Goal: Task Accomplishment & Management: Complete application form

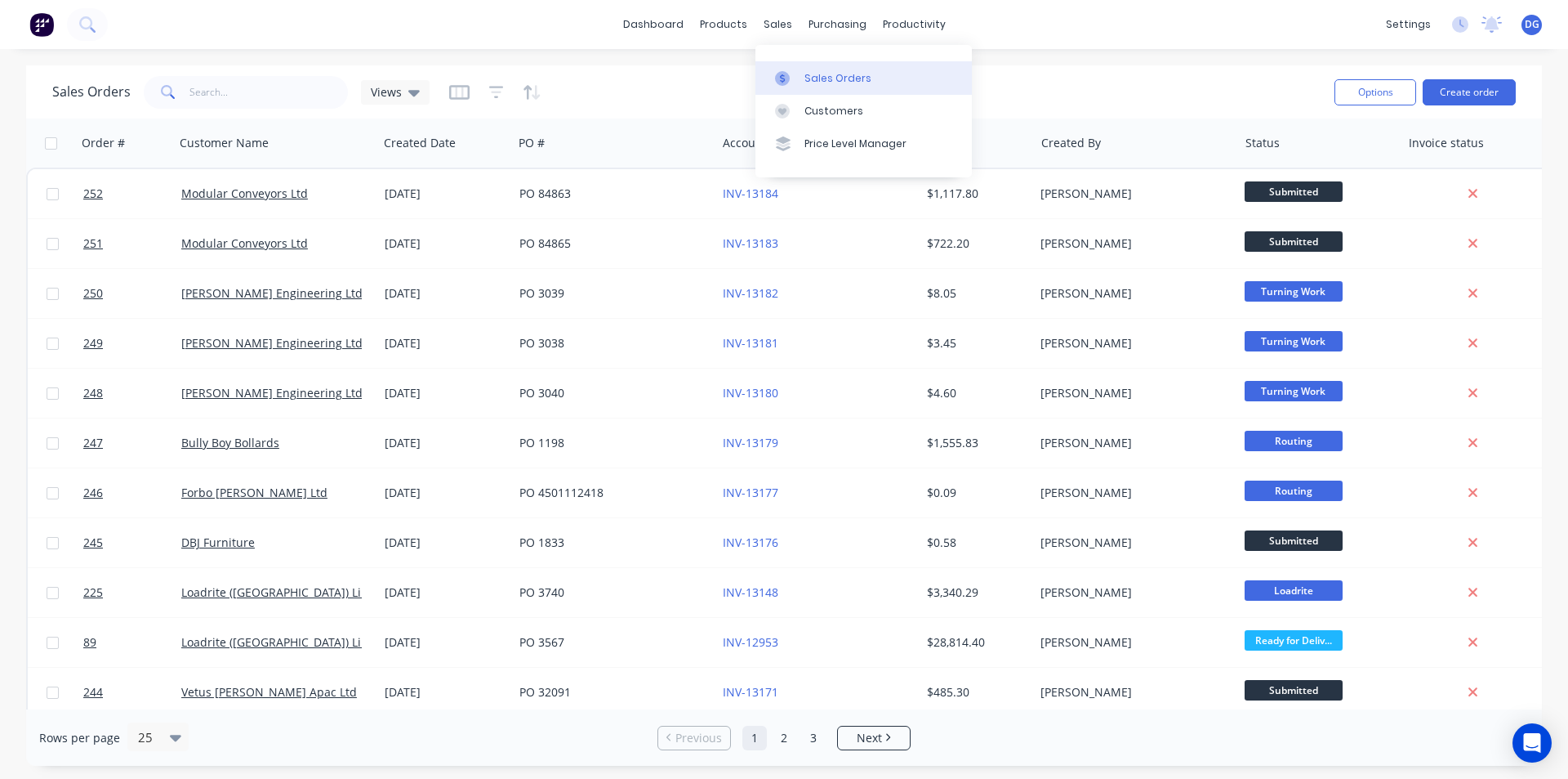
click at [825, 78] on div "Sales Orders" at bounding box center [837, 78] width 67 height 15
click at [1462, 93] on button "Create order" at bounding box center [1469, 92] width 93 height 26
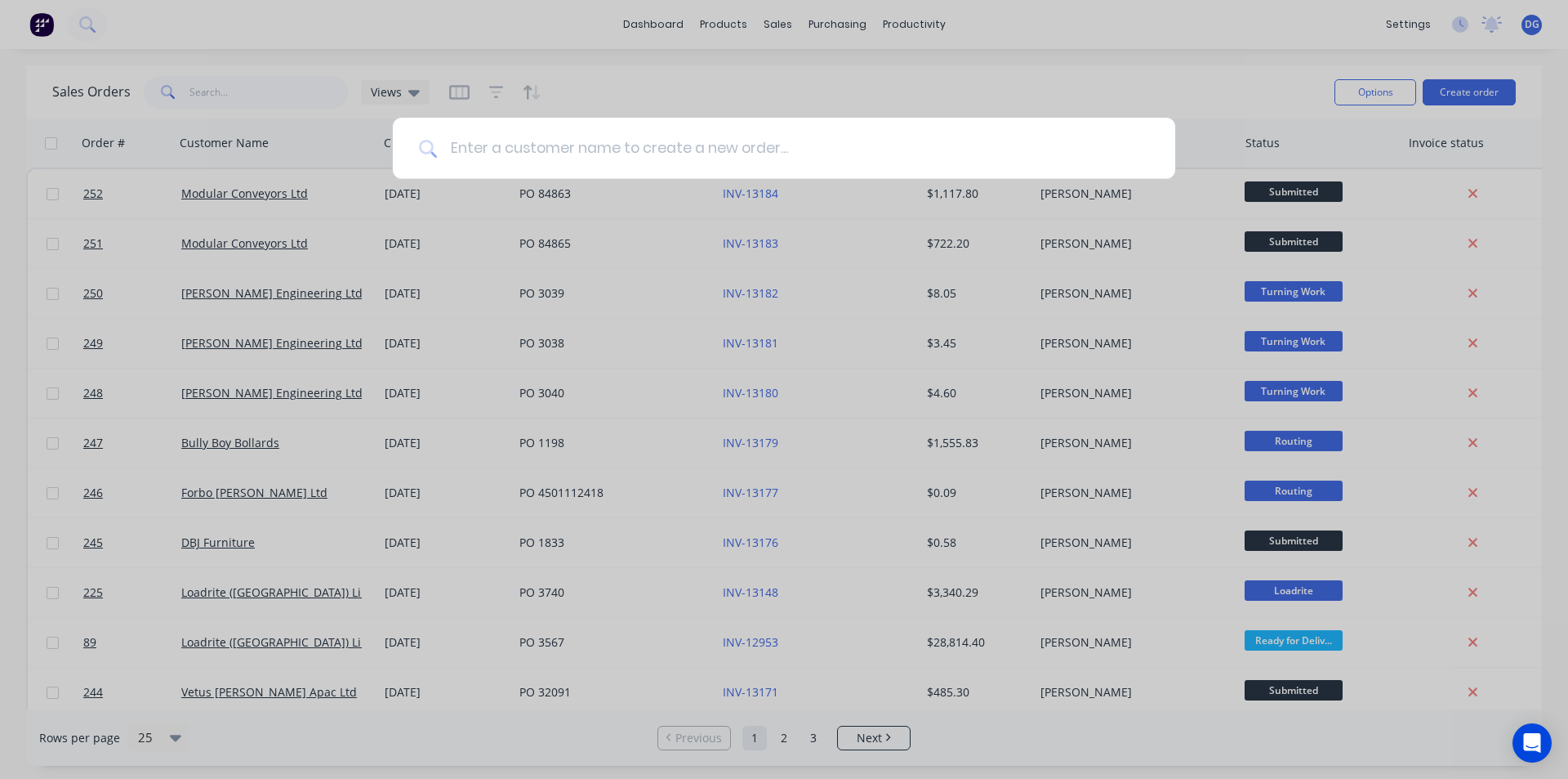
click at [660, 150] on input at bounding box center [793, 149] width 712 height 62
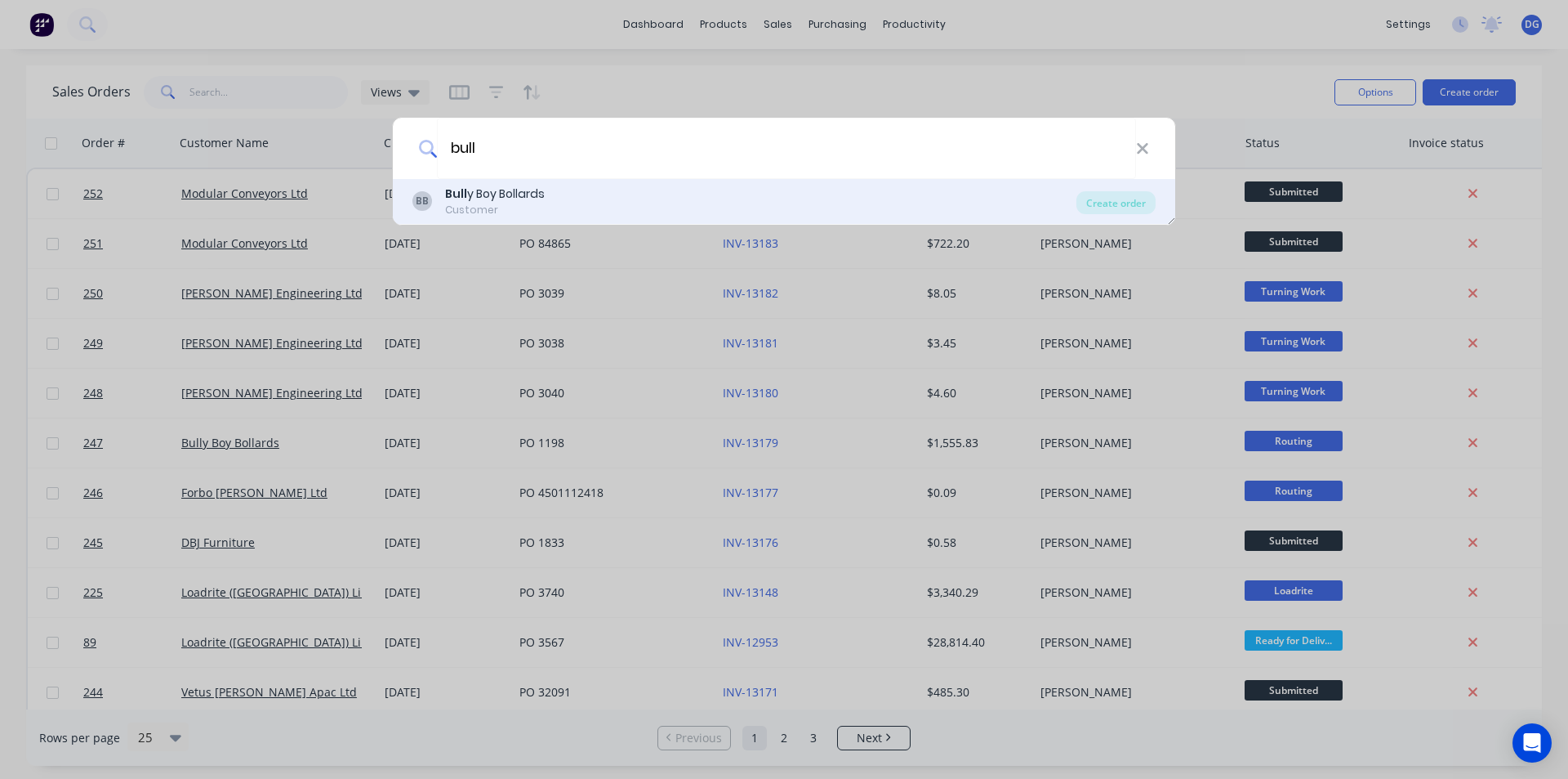
type input "bull"
click at [523, 195] on div "Bull y Boy Bollards" at bounding box center [495, 194] width 100 height 17
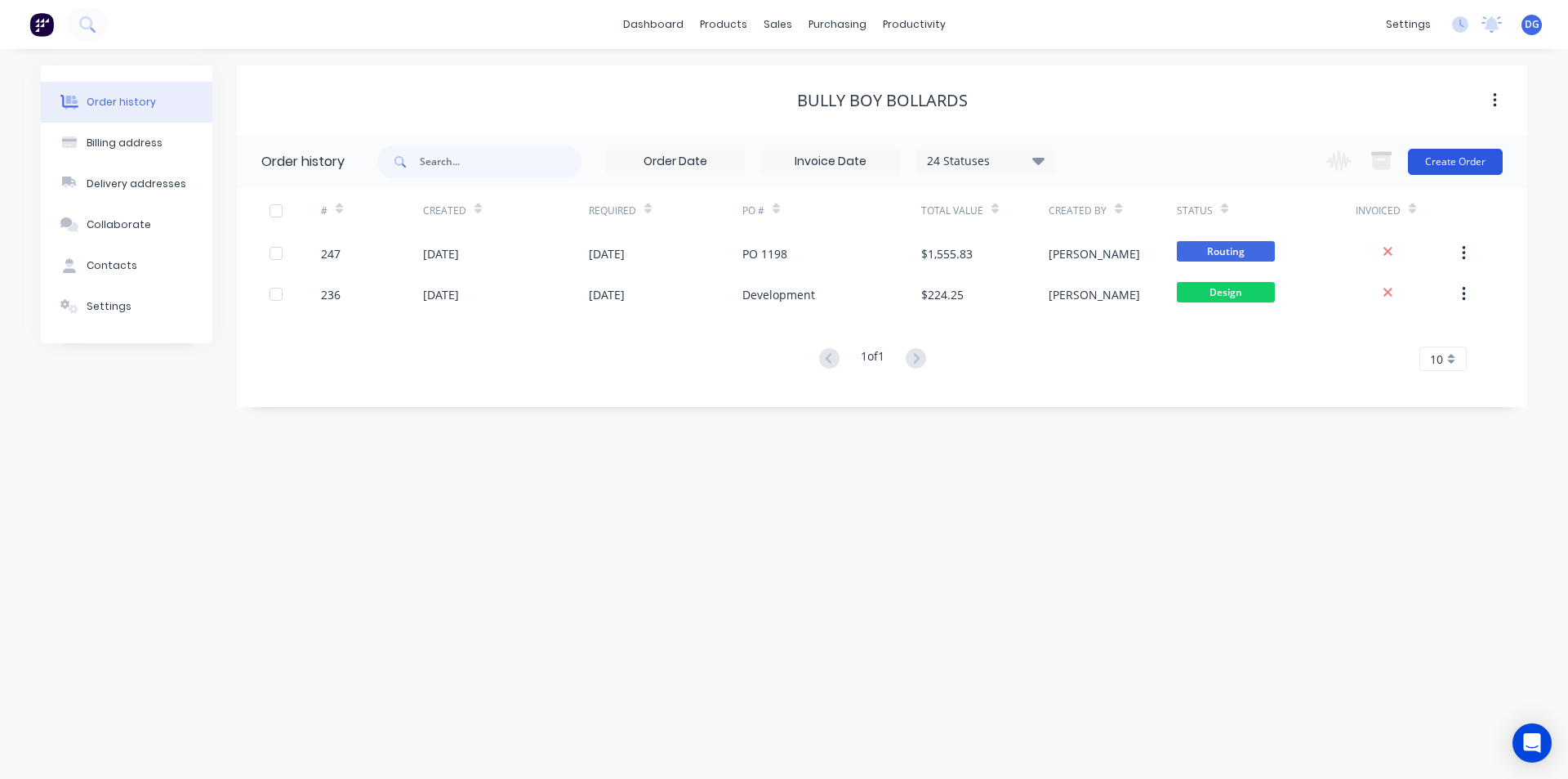
click at [1444, 161] on button "Create Order" at bounding box center [1455, 161] width 95 height 26
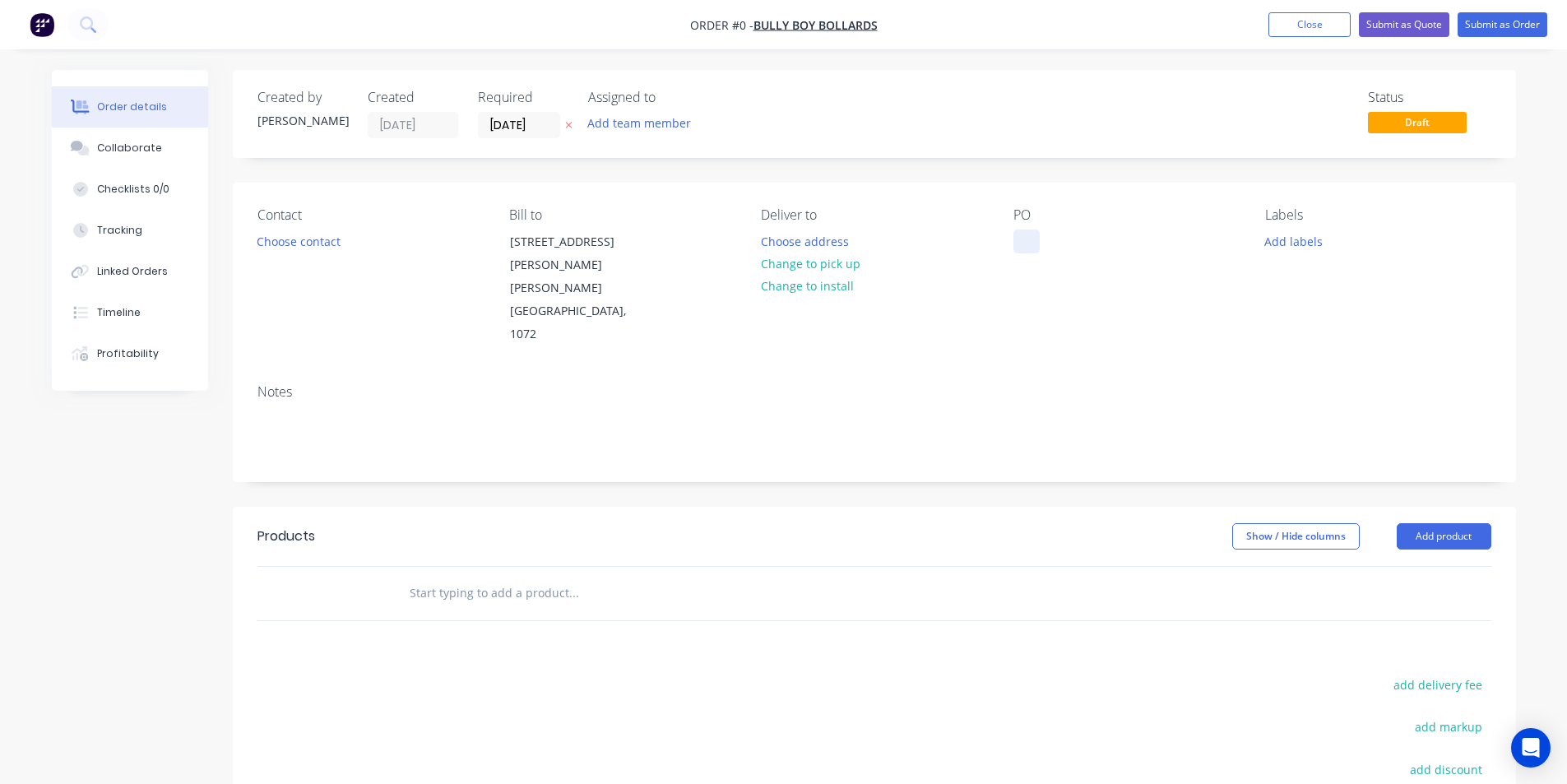
click at [1026, 245] on div at bounding box center [1026, 241] width 26 height 24
click at [305, 240] on div "Order details Collaborate Checklists 0/0 Tracking Linked Orders Timeline Profit…" at bounding box center [784, 555] width 1498 height 970
click at [295, 245] on button "Choose contact" at bounding box center [298, 240] width 101 height 22
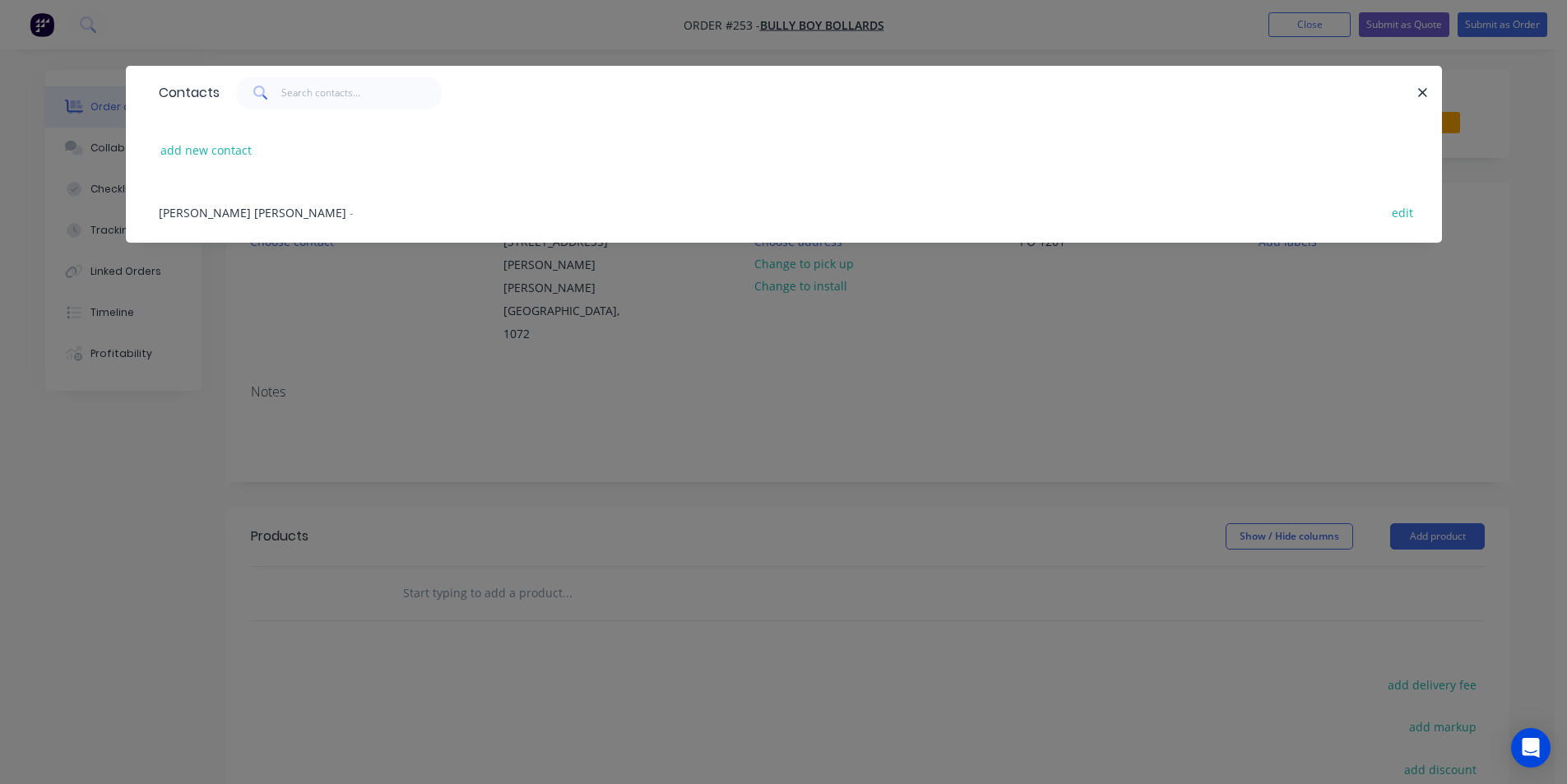
click at [228, 217] on span "[PERSON_NAME] [PERSON_NAME]" at bounding box center [252, 212] width 187 height 16
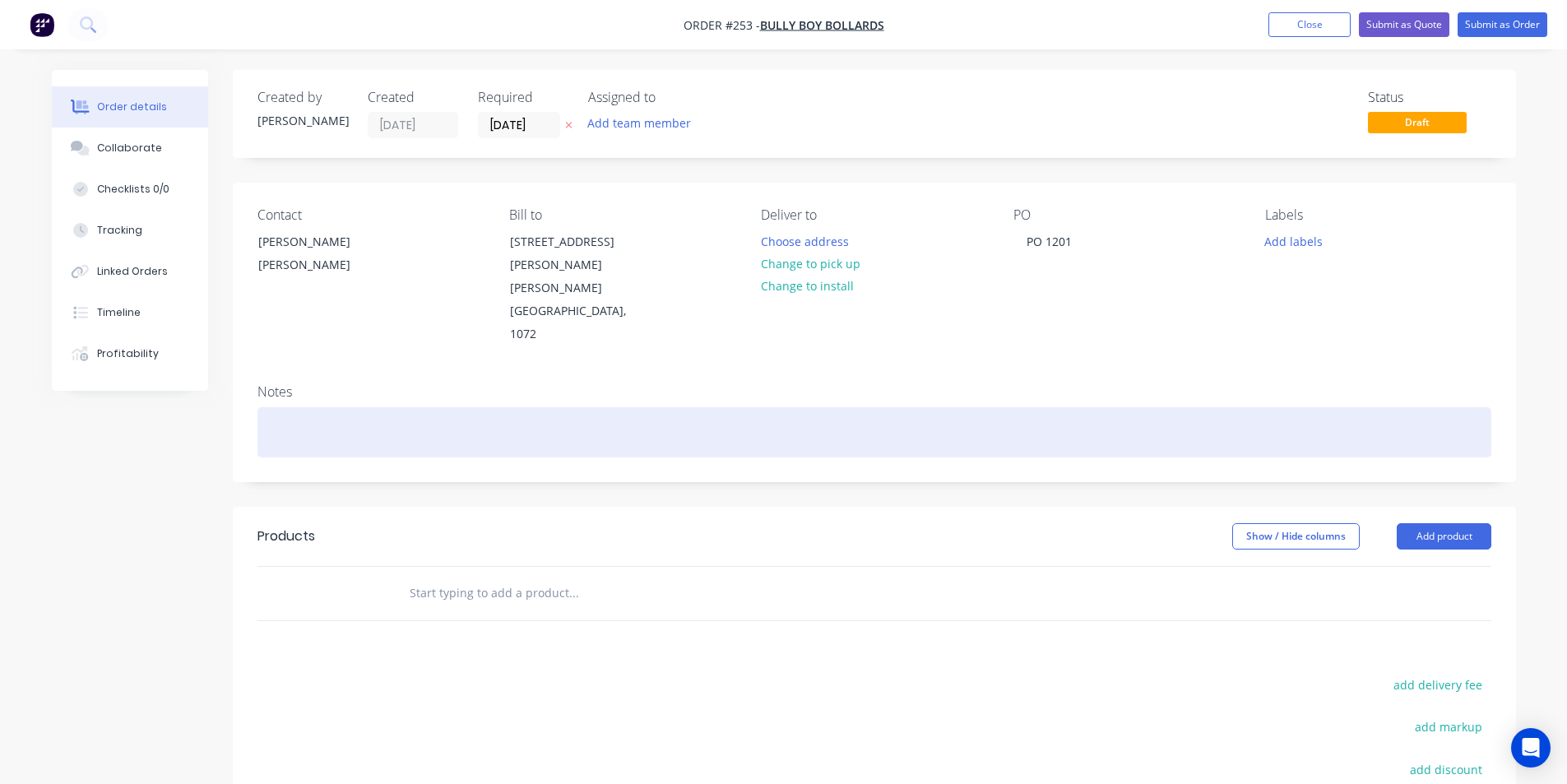
click at [283, 407] on div at bounding box center [874, 432] width 1234 height 50
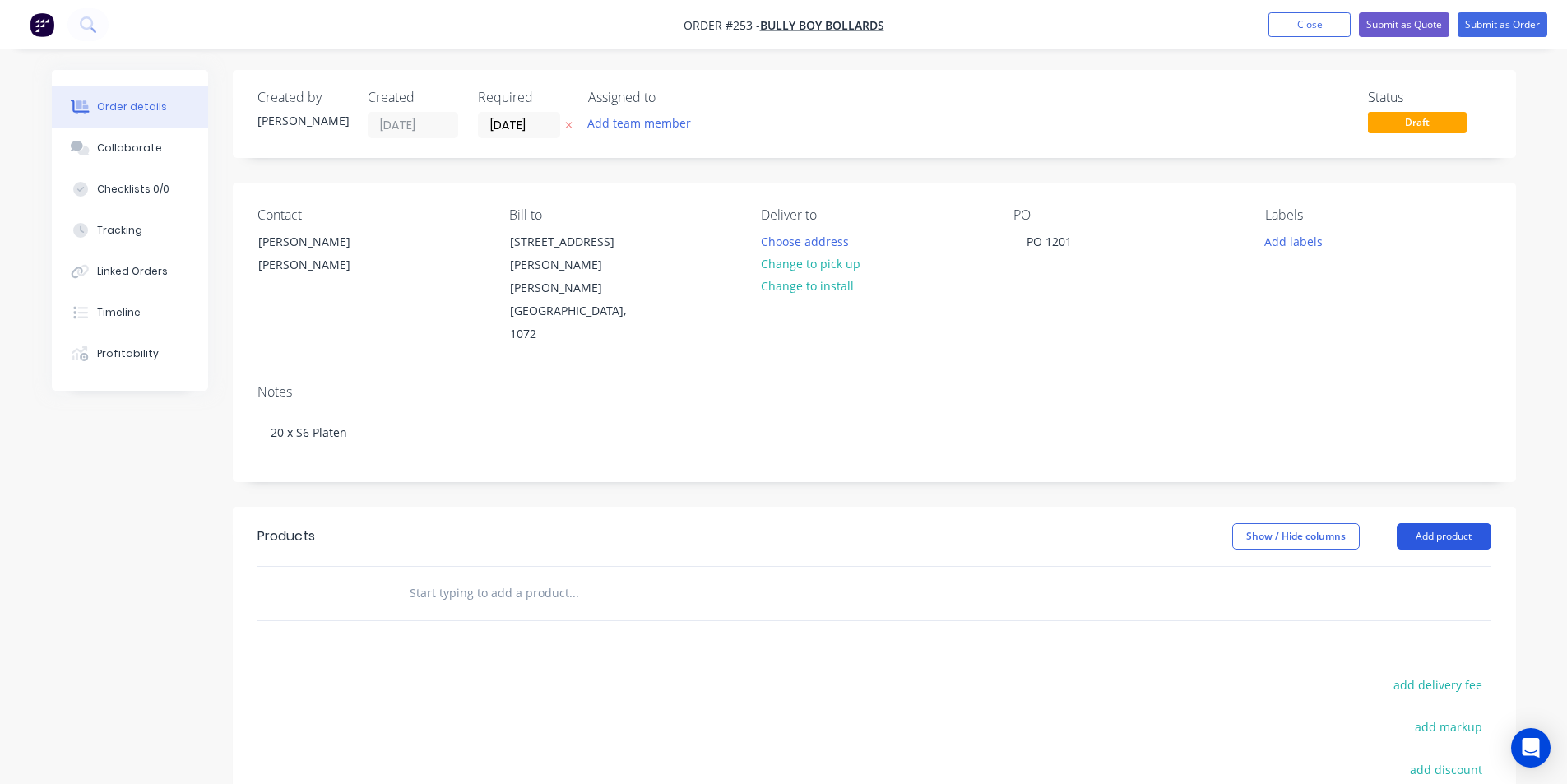
click at [1436, 523] on button "Add product" at bounding box center [1445, 536] width 95 height 26
click at [462, 577] on input "text" at bounding box center [573, 593] width 329 height 33
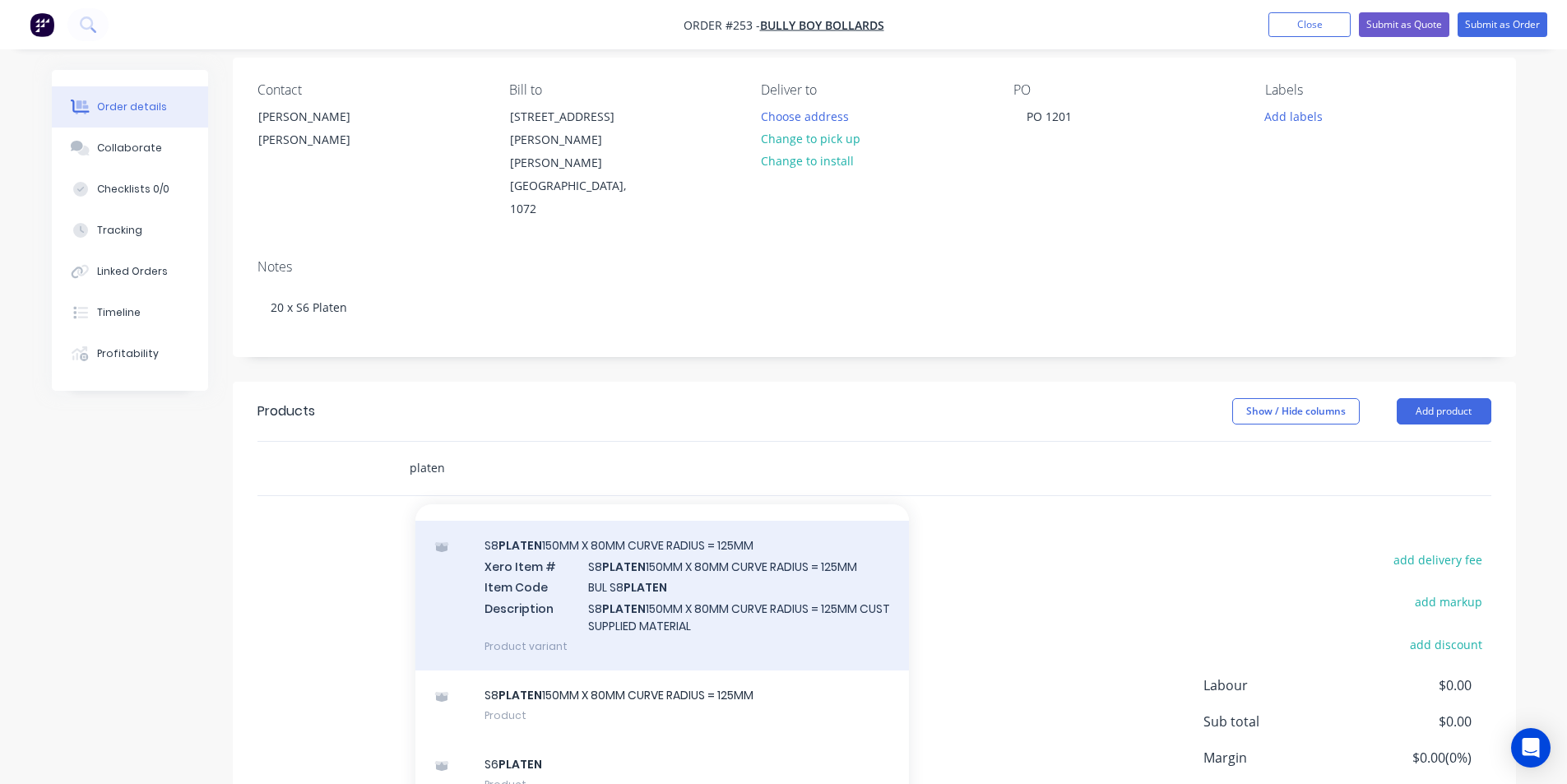
scroll to position [164, 0]
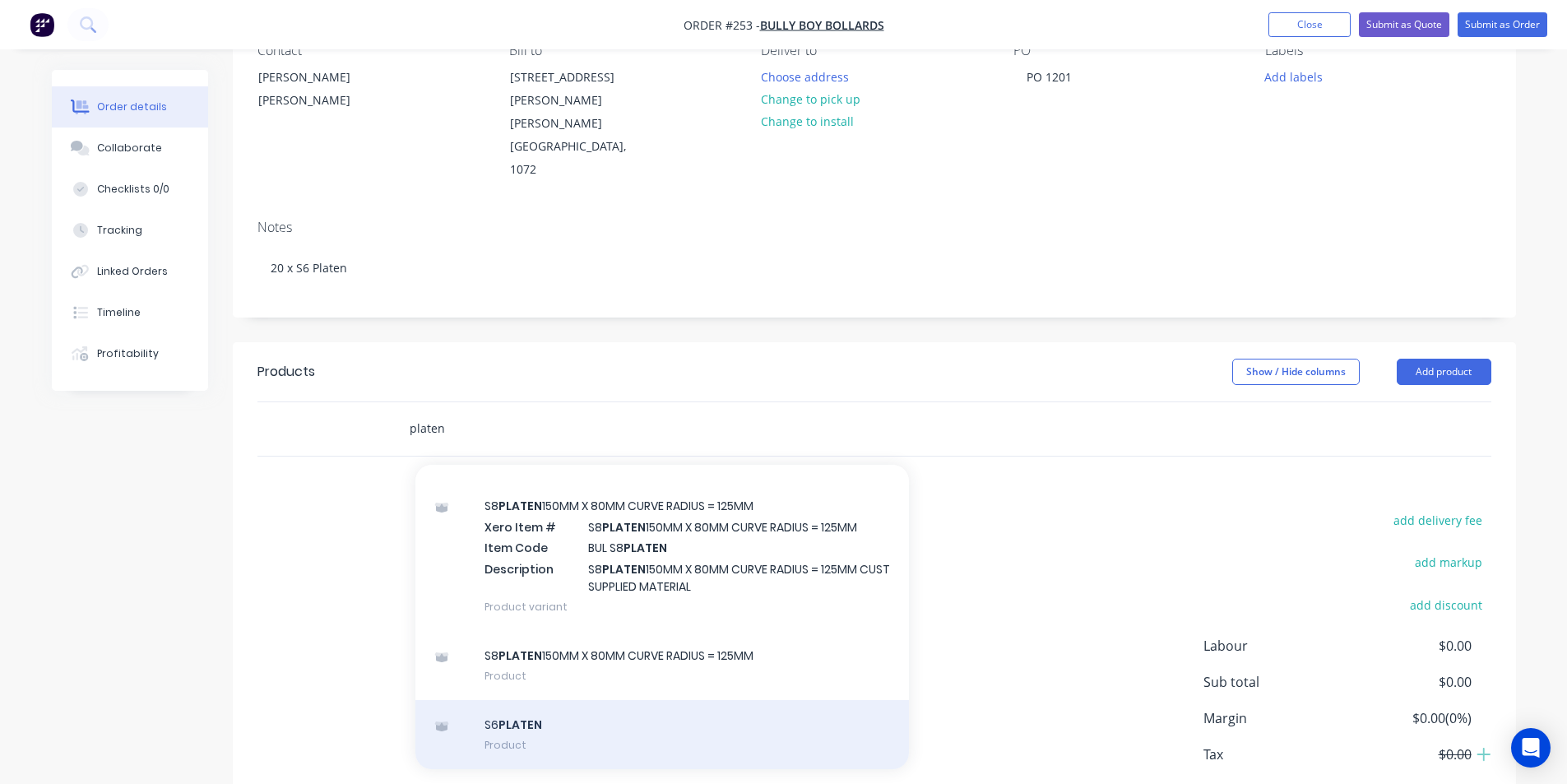
type input "platen"
click at [537, 700] on div "S6 PLATEN Product" at bounding box center [662, 735] width 494 height 69
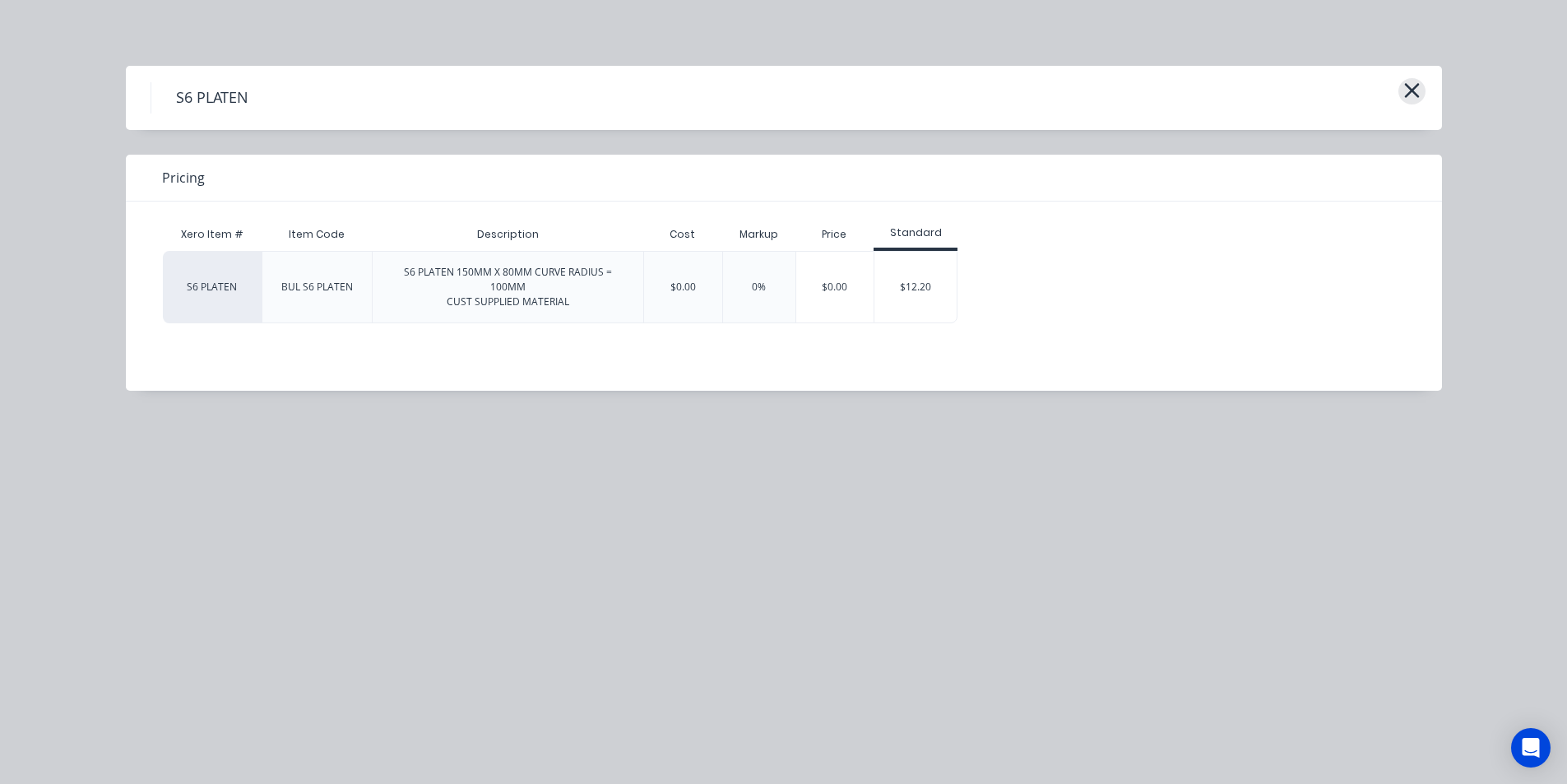
click at [1411, 92] on icon "button" at bounding box center [1412, 90] width 15 height 15
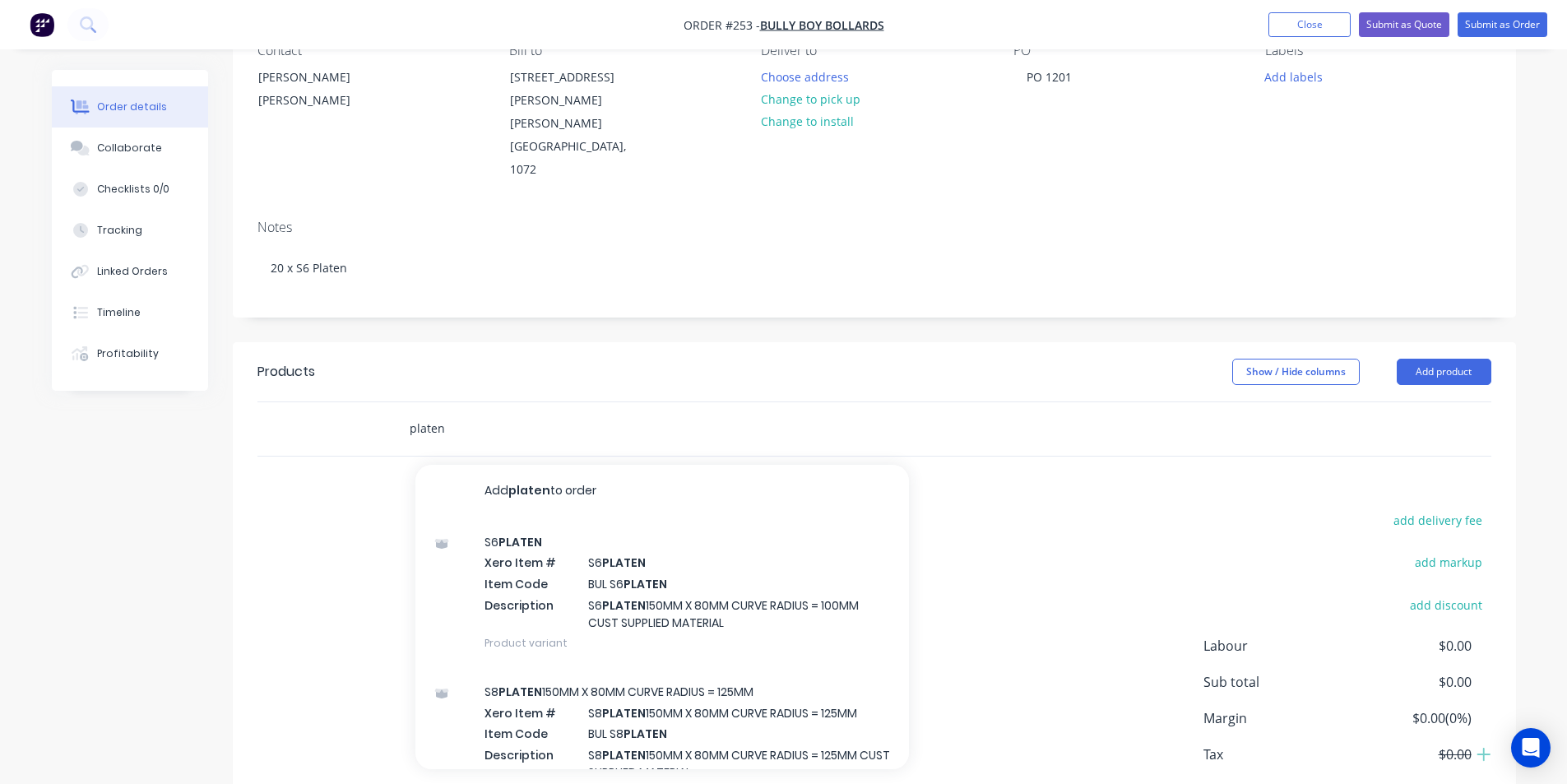
click at [444, 412] on input "platen" at bounding box center [573, 428] width 329 height 33
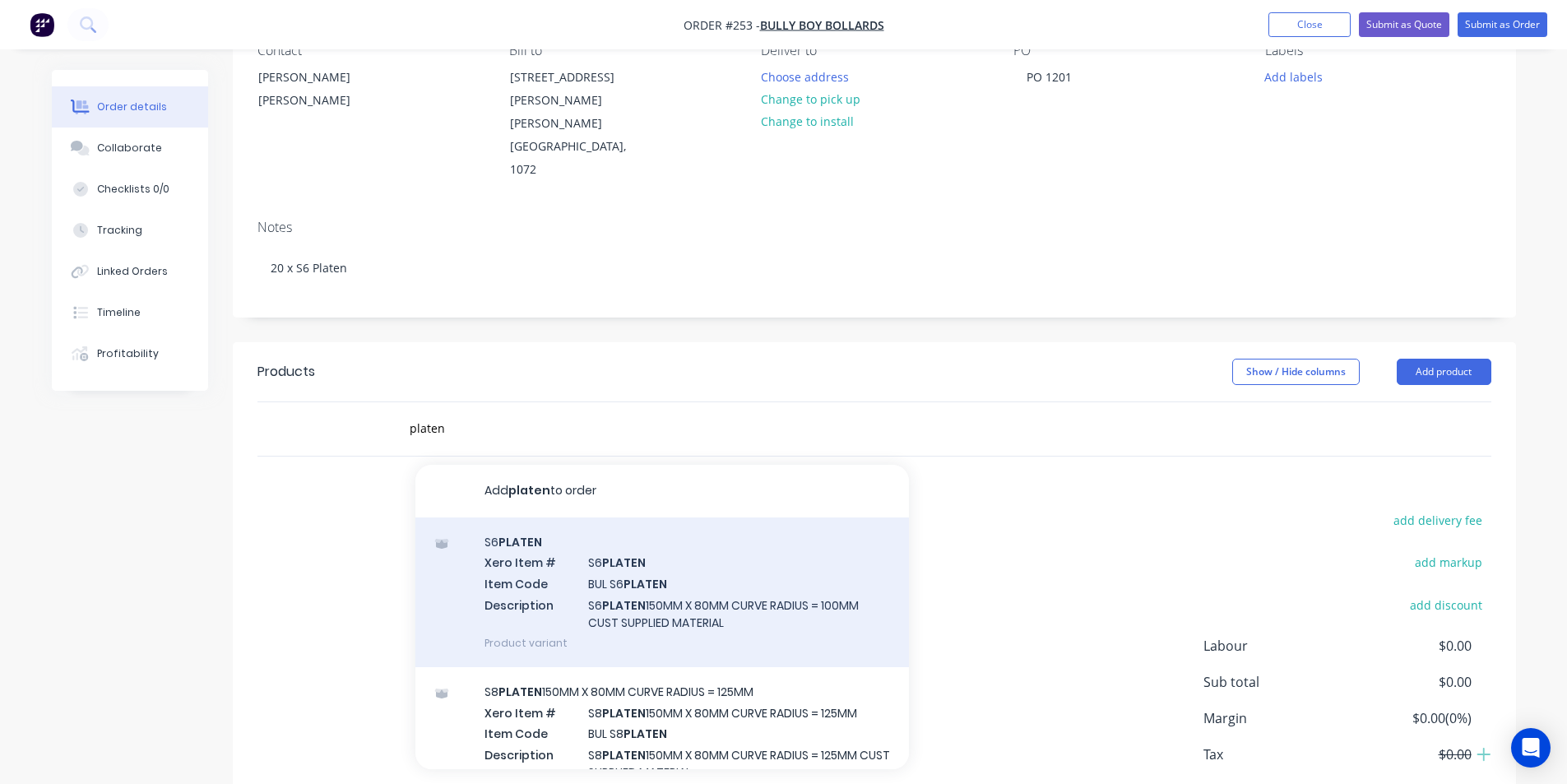
click at [636, 552] on div "S6 PLATEN Xero Item # S6 PLATEN Item Code BUL S6 PLATEN Description S6 PLATEN 1…" at bounding box center [662, 592] width 494 height 150
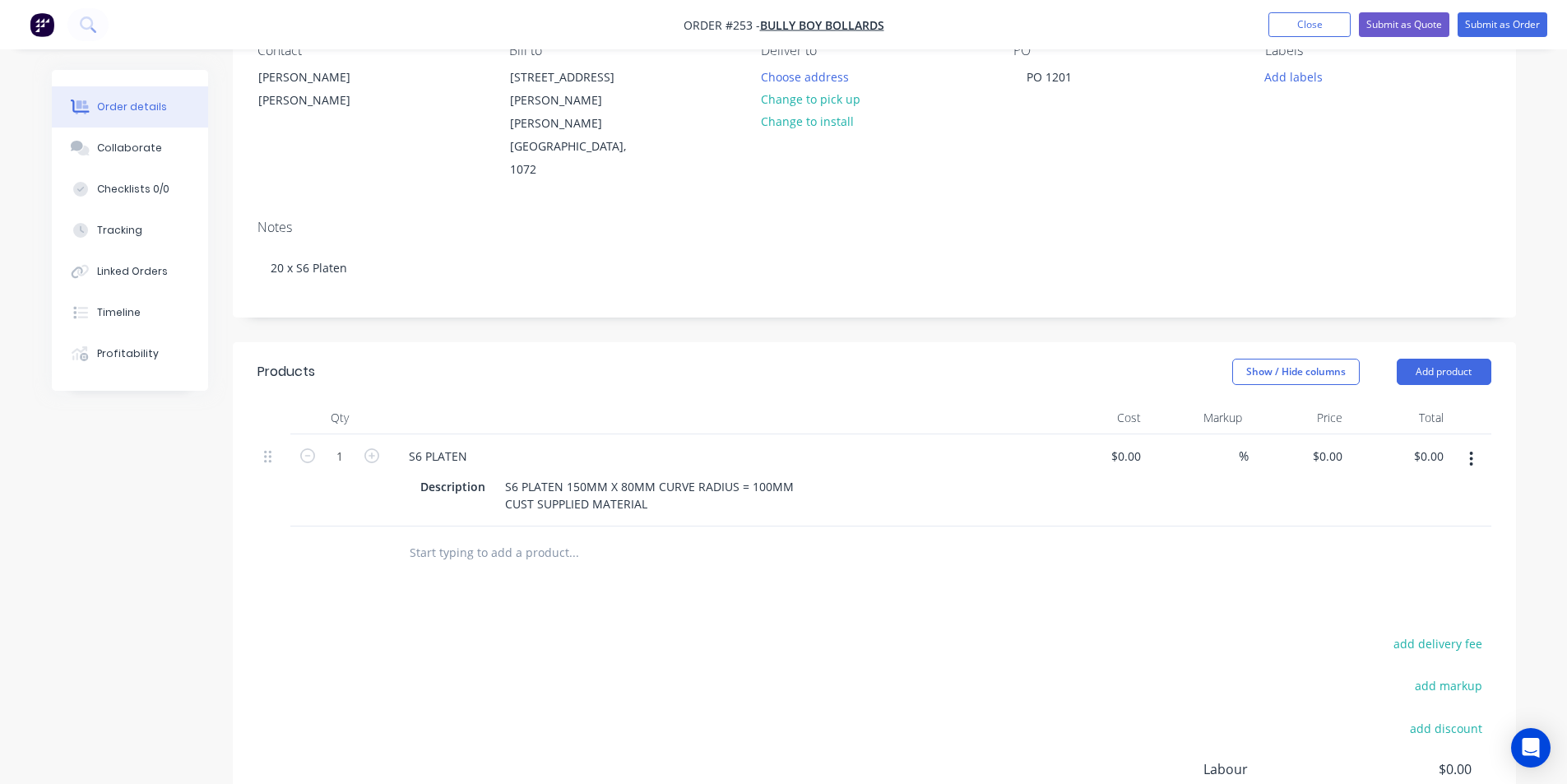
click at [478, 536] on input "text" at bounding box center [573, 552] width 329 height 33
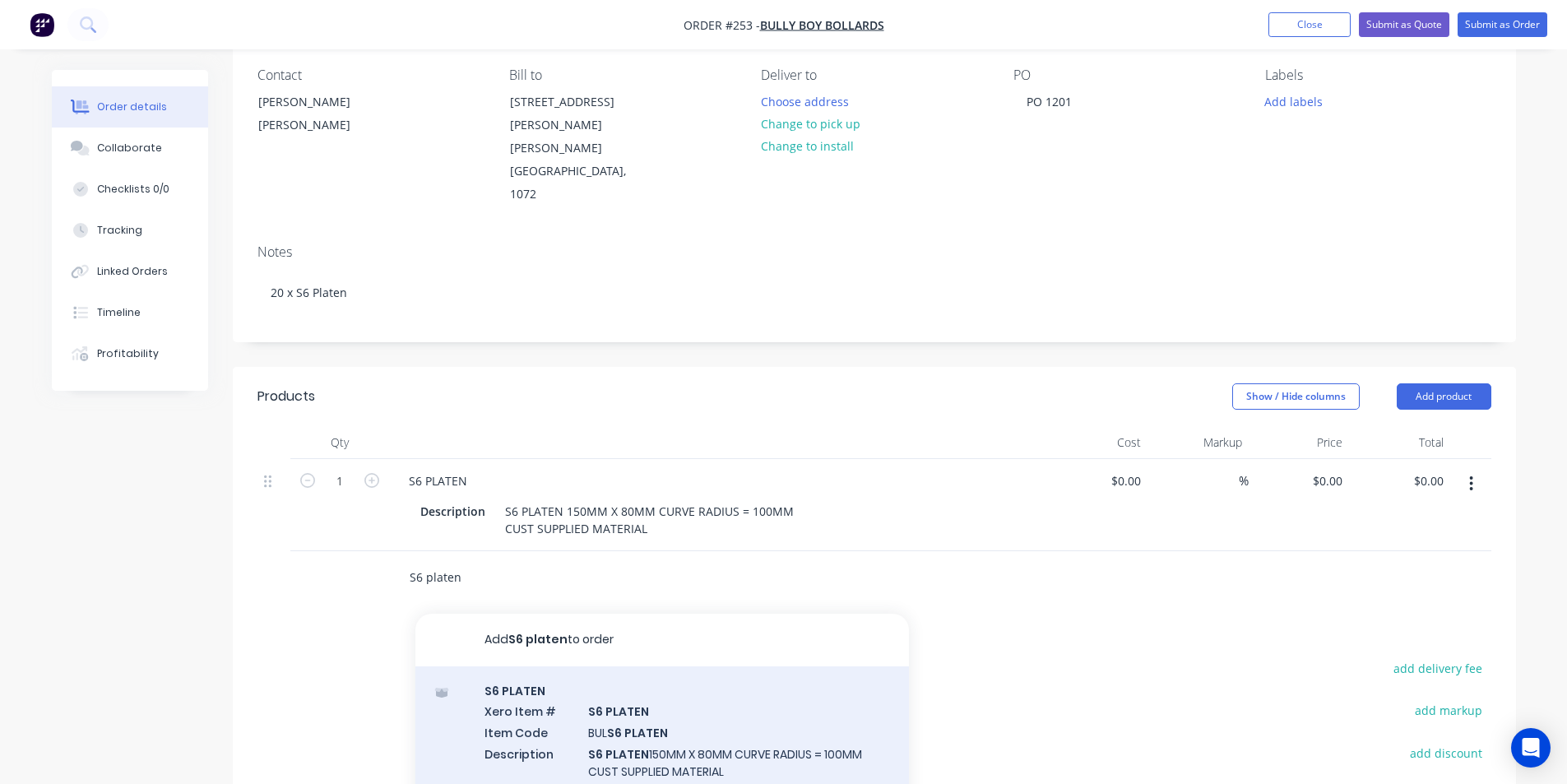
scroll to position [170, 0]
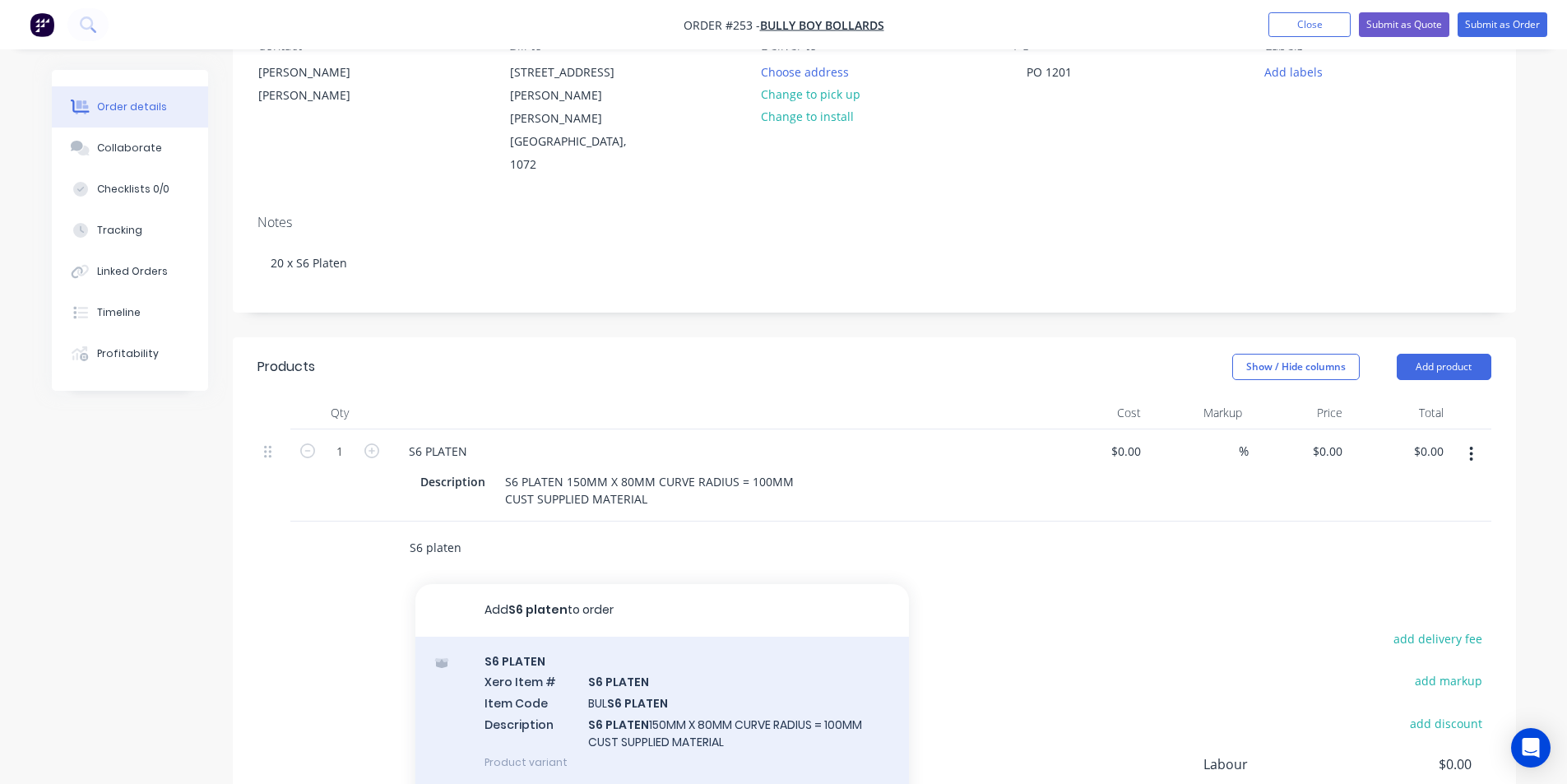
type input "S6 platen"
click at [624, 647] on div "S6 PLATEN Xero Item # S6 PLATEN Item Code BUL S6 PLATEN Description S6 PLATEN 1…" at bounding box center [662, 711] width 494 height 150
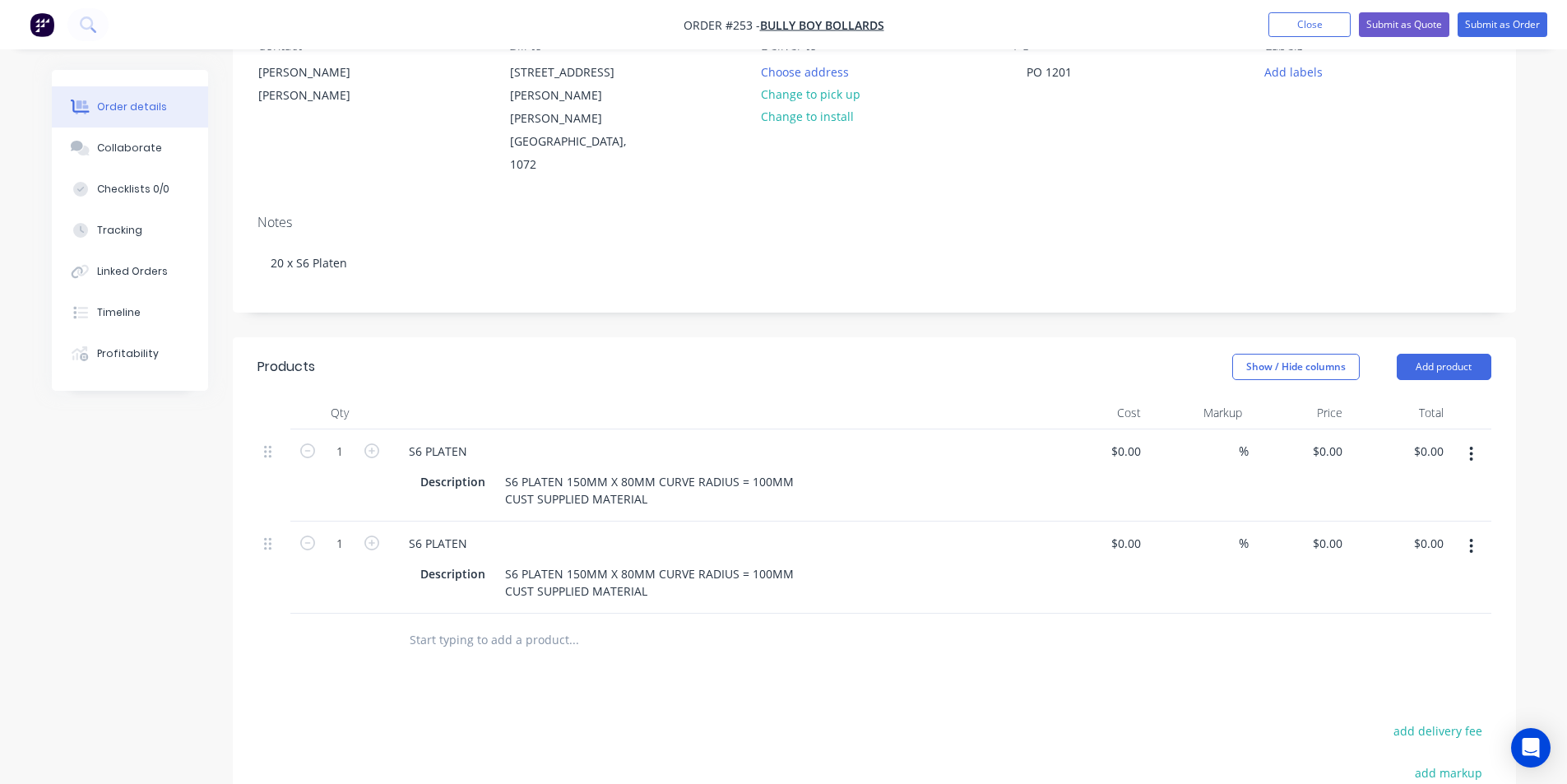
click at [514, 623] on input "text" at bounding box center [573, 640] width 329 height 33
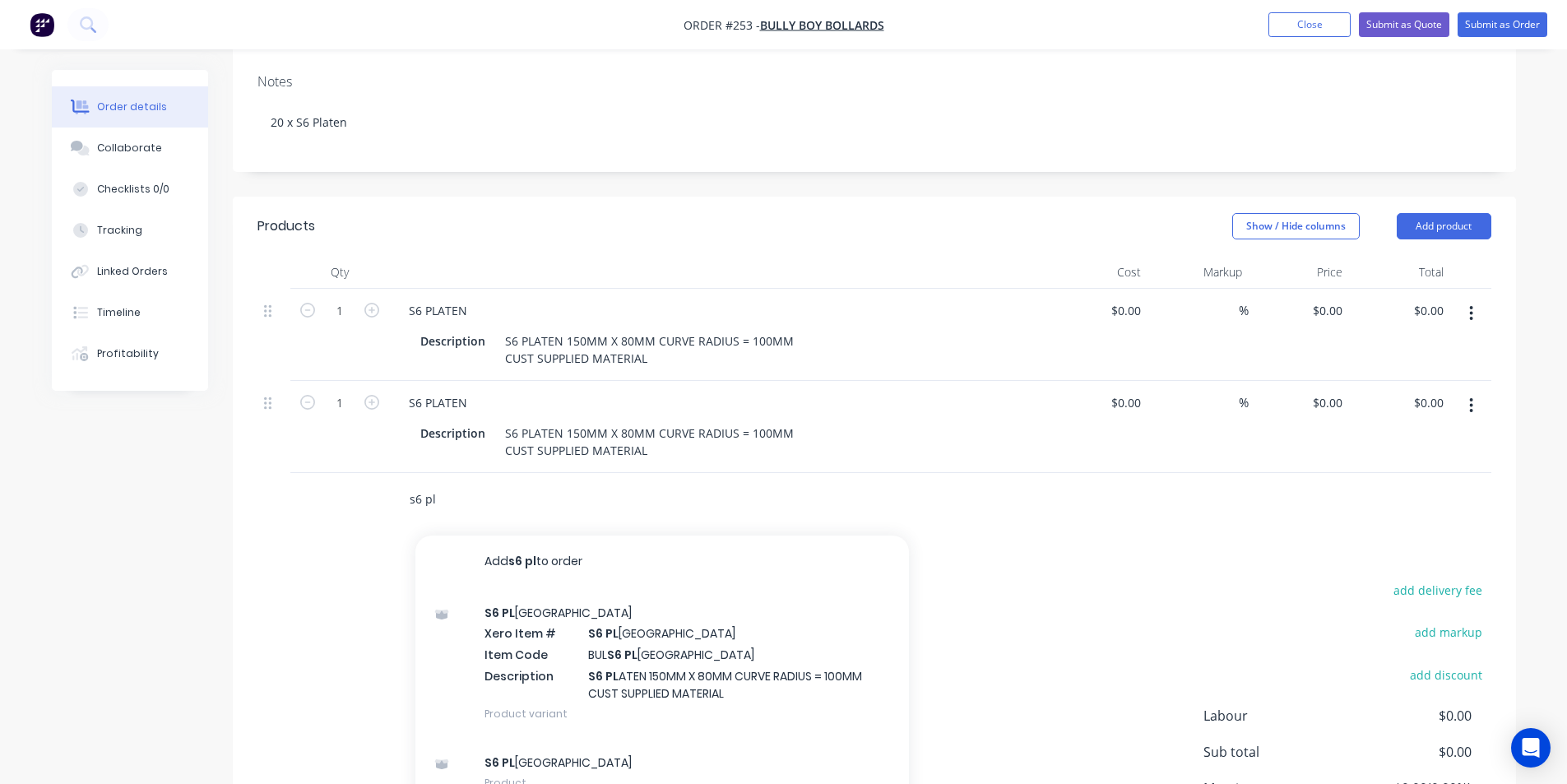
scroll to position [334, 0]
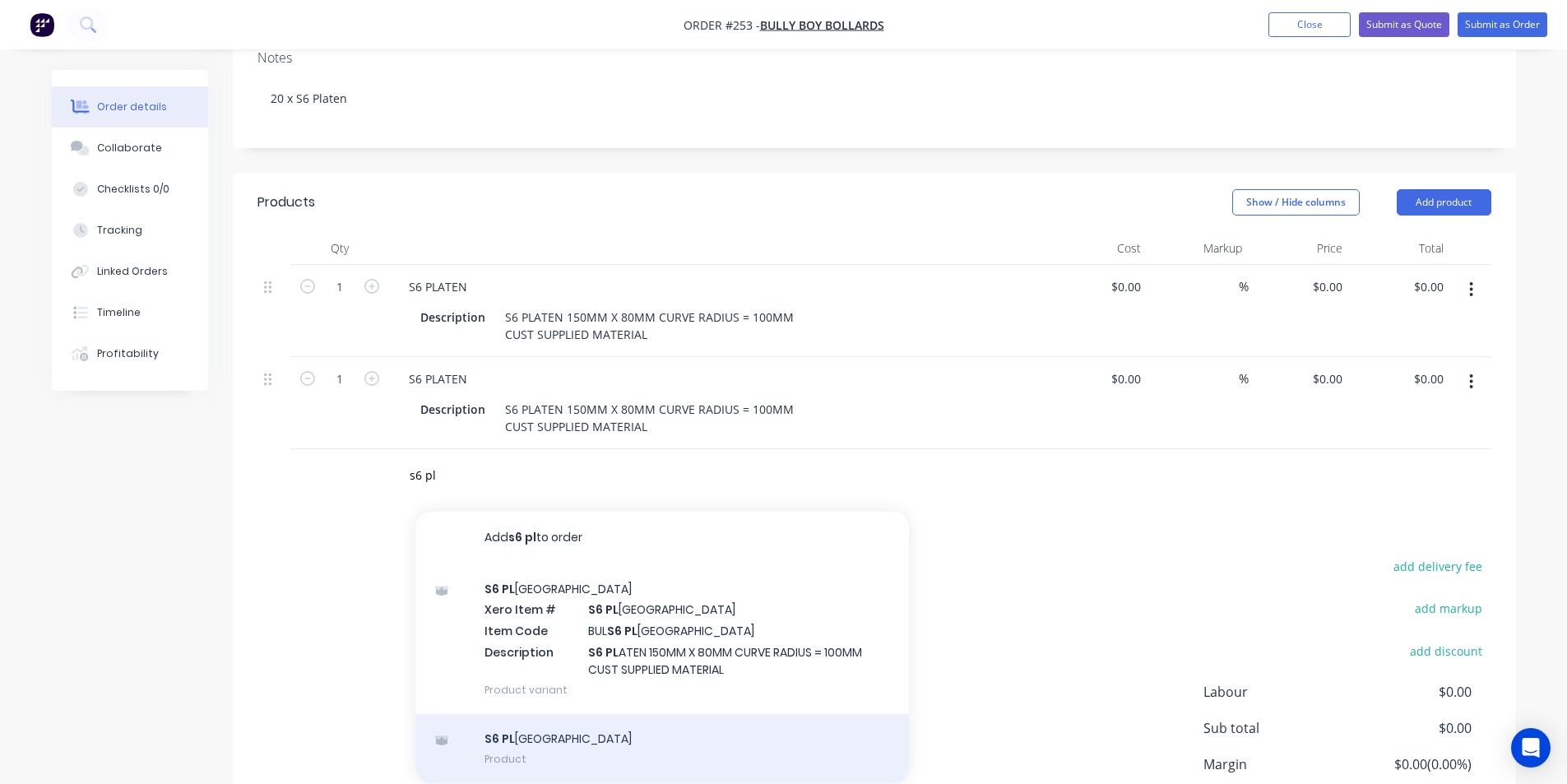
click at [524, 714] on div "S6 [PERSON_NAME] Product" at bounding box center [662, 748] width 494 height 69
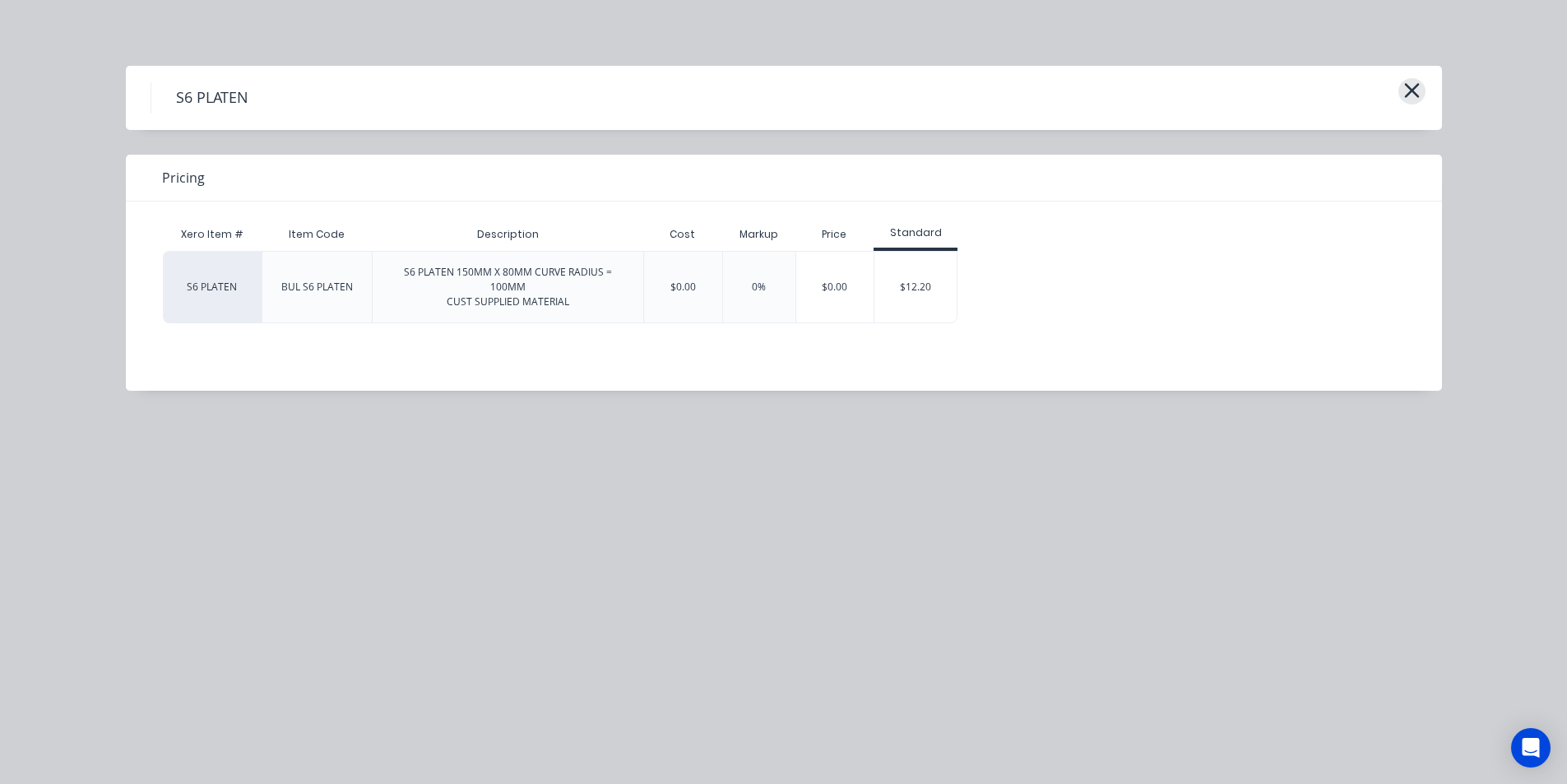
click at [1417, 88] on icon "button" at bounding box center [1412, 89] width 17 height 23
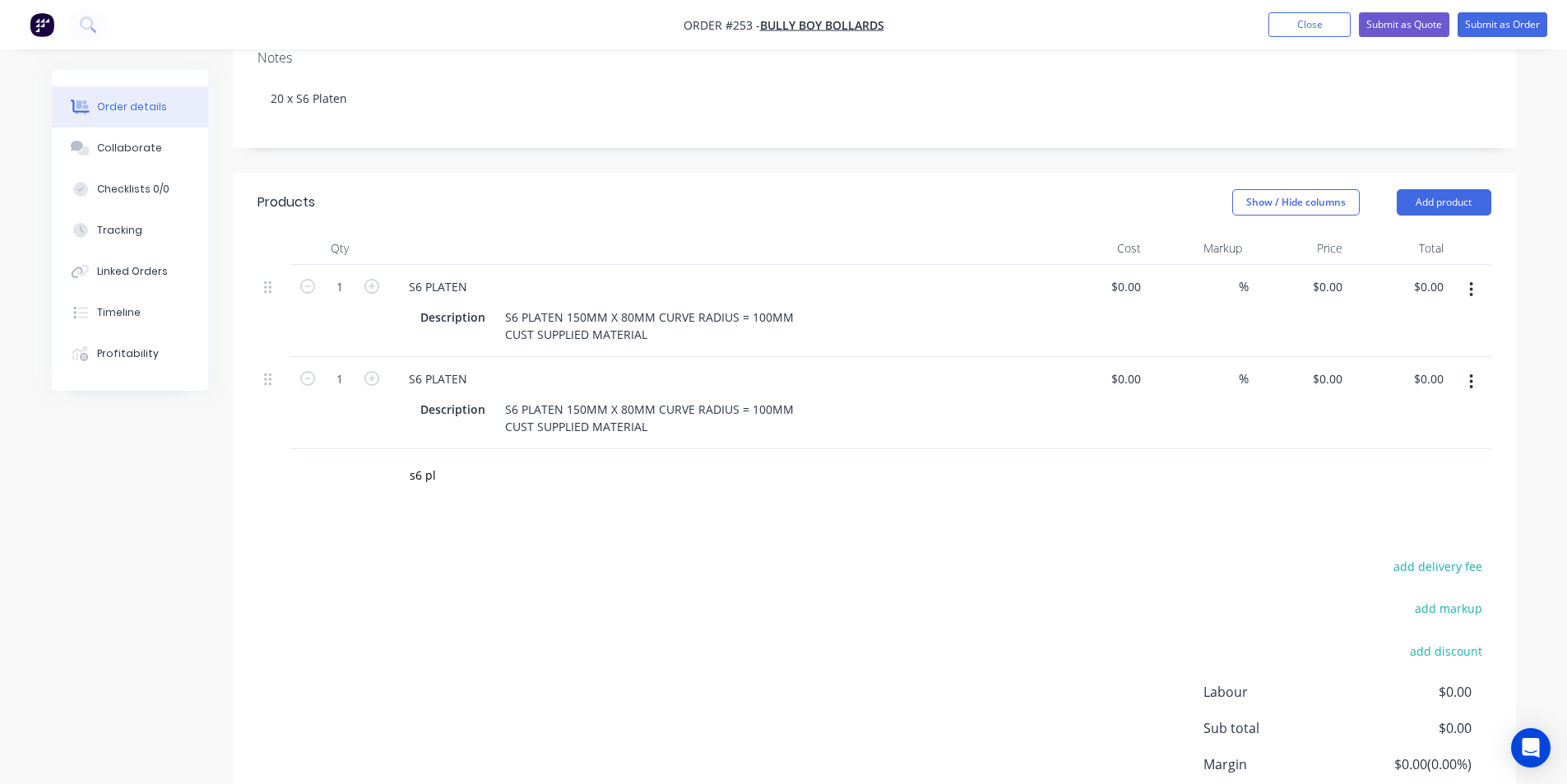
click at [1471, 372] on icon "button" at bounding box center [1471, 382] width 5 height 18
click at [1377, 511] on div "Delete" at bounding box center [1414, 523] width 127 height 24
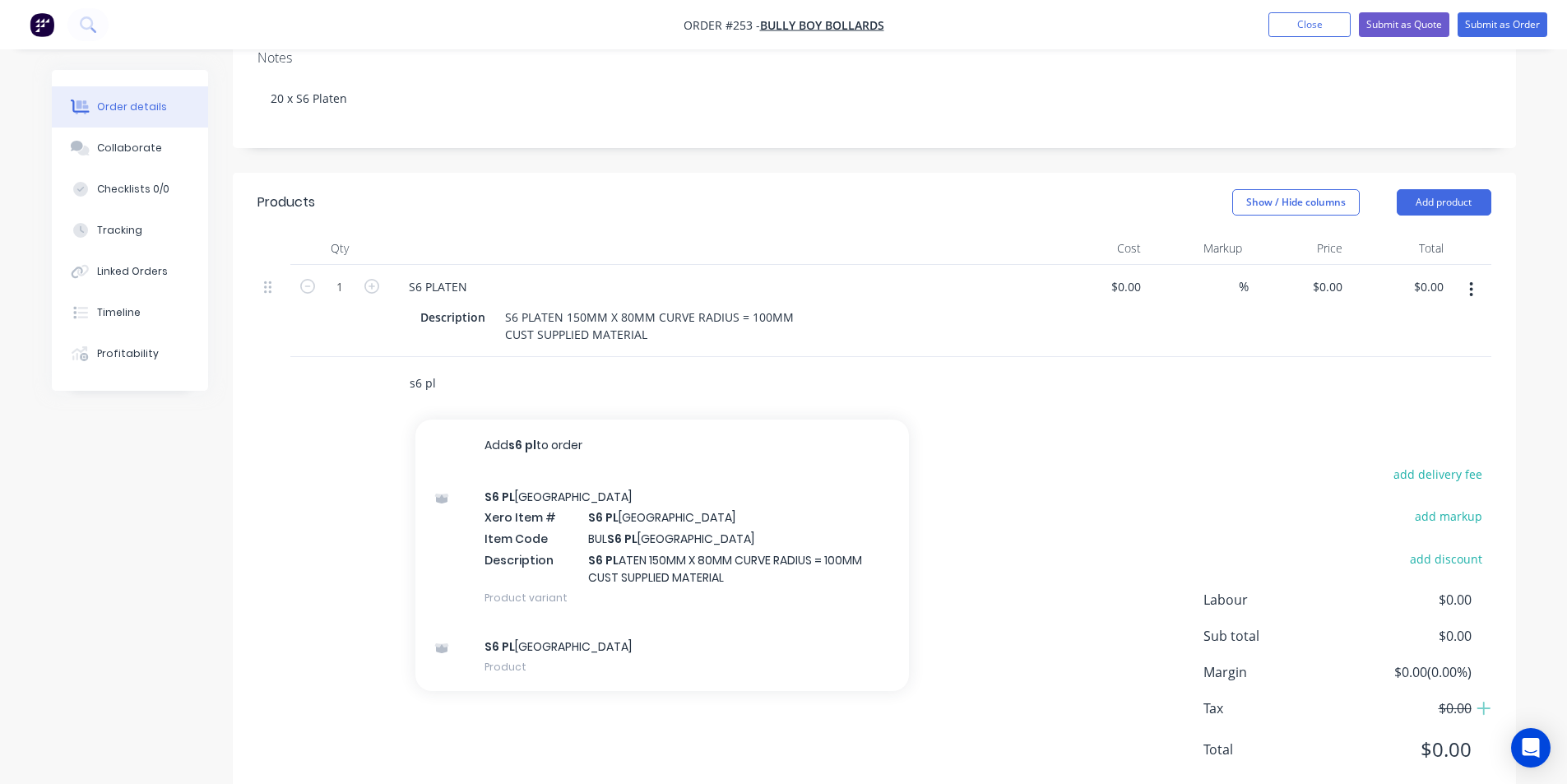
click at [441, 367] on input "s6 pl" at bounding box center [573, 383] width 329 height 33
type input "s"
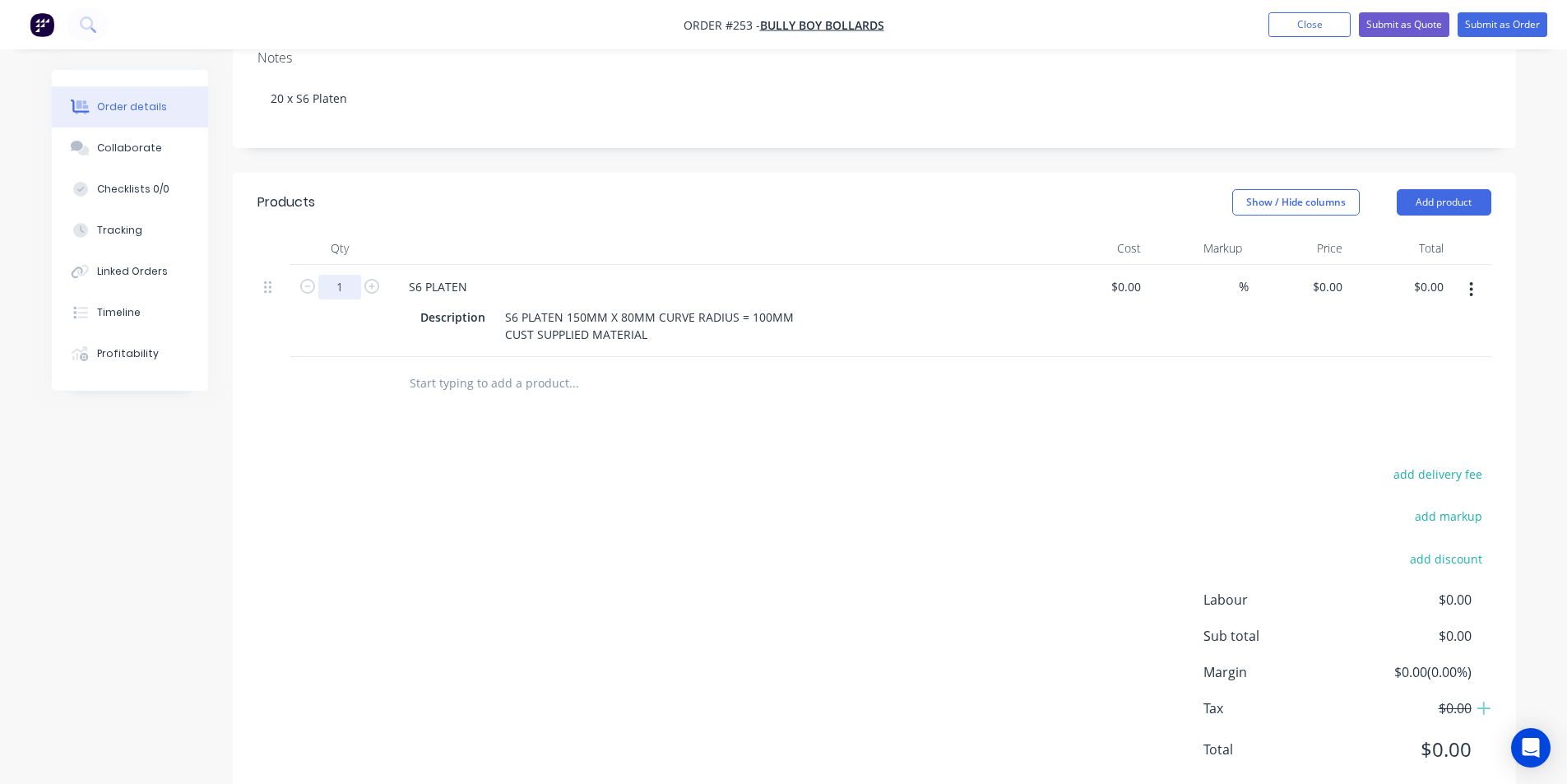
click at [343, 275] on input "1" at bounding box center [340, 287] width 43 height 25
type input "20"
click at [1343, 275] on input "0" at bounding box center [1340, 287] width 19 height 24
type input "$0.10"
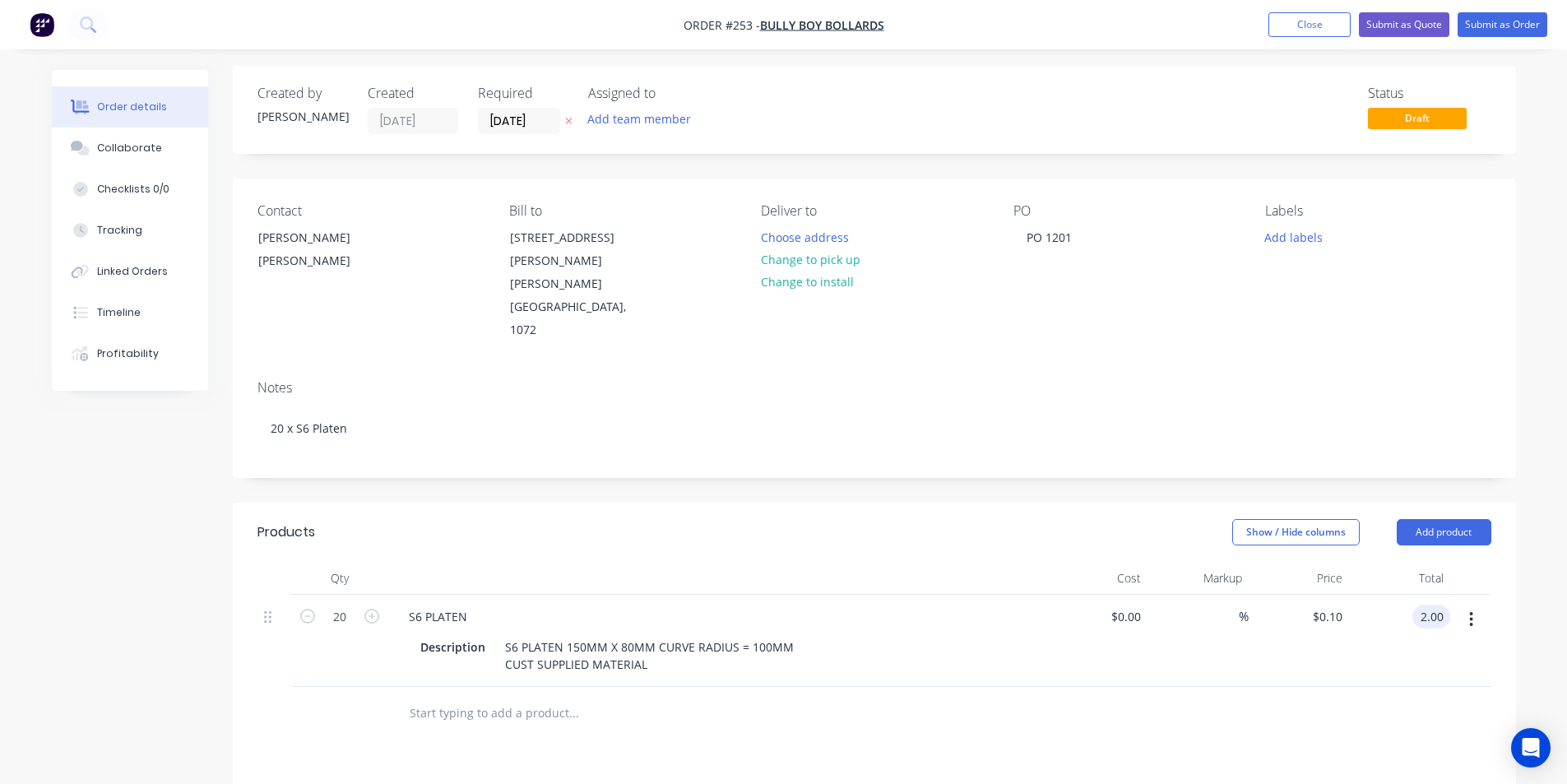
scroll to position [0, 0]
type input "$2.00"
click at [514, 123] on input "[DATE]" at bounding box center [519, 124] width 80 height 25
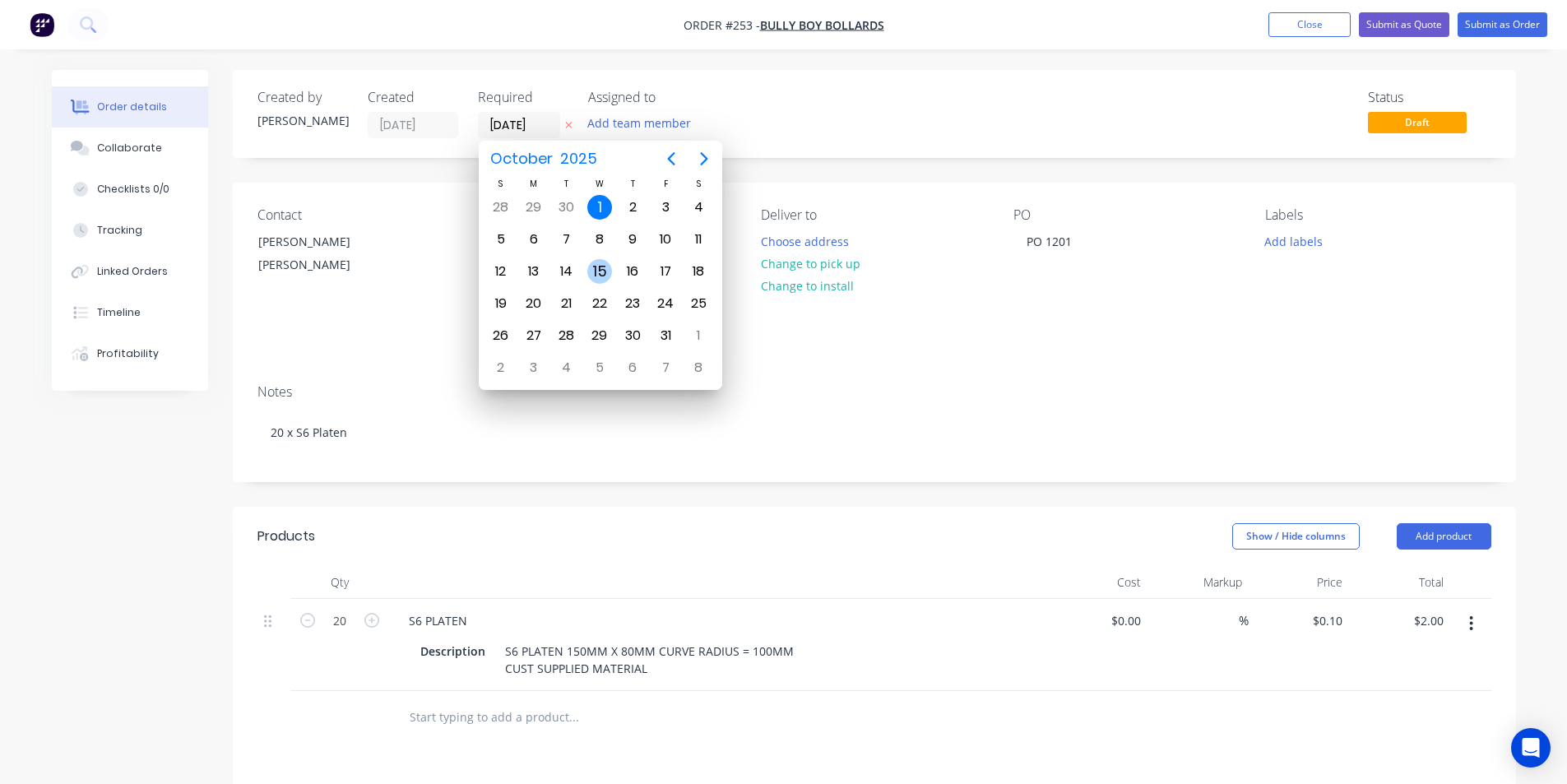
click at [605, 270] on div "15" at bounding box center [599, 271] width 25 height 25
type input "[DATE]"
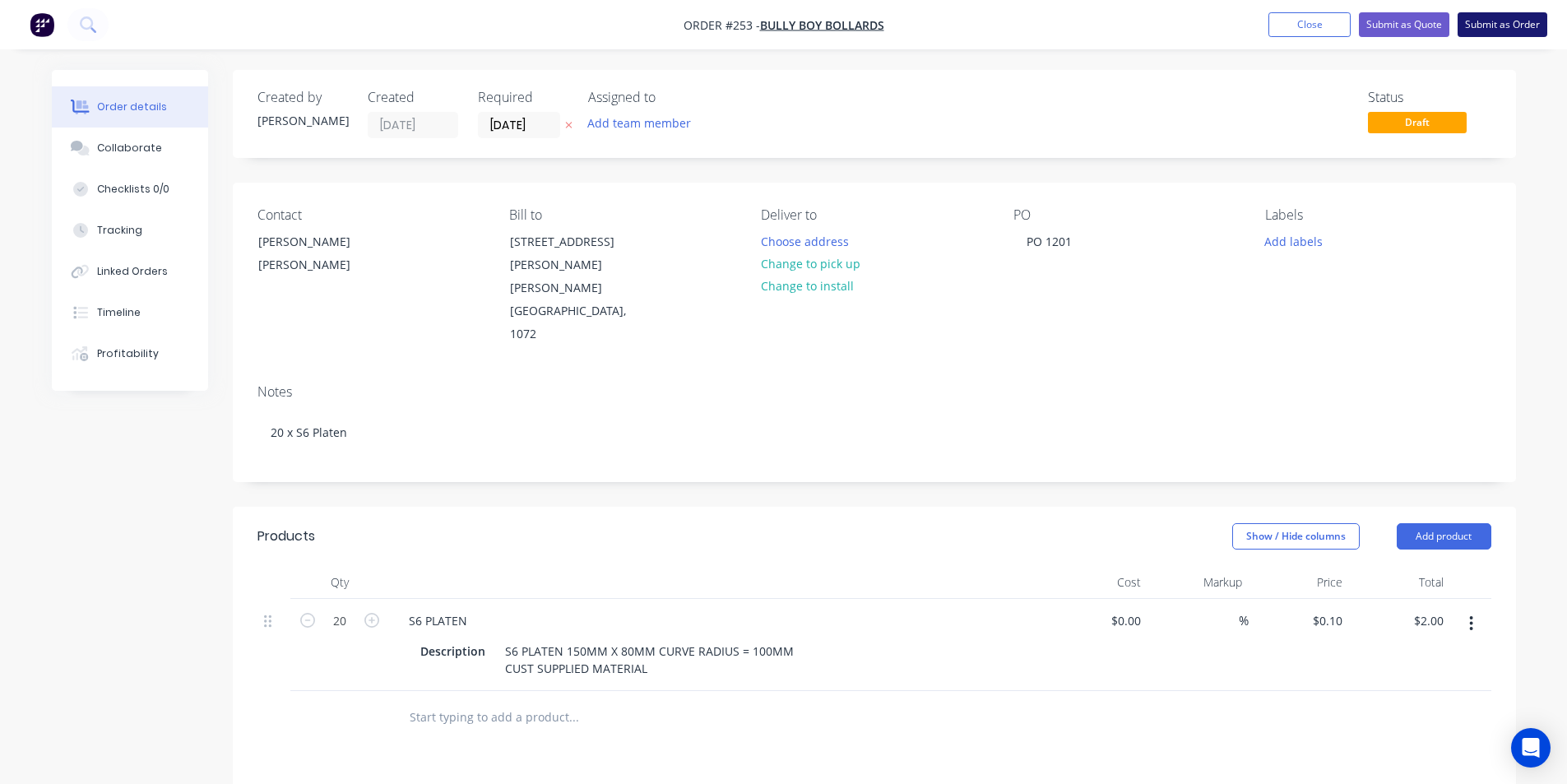
click at [1501, 27] on button "Submit as Order" at bounding box center [1503, 25] width 89 height 25
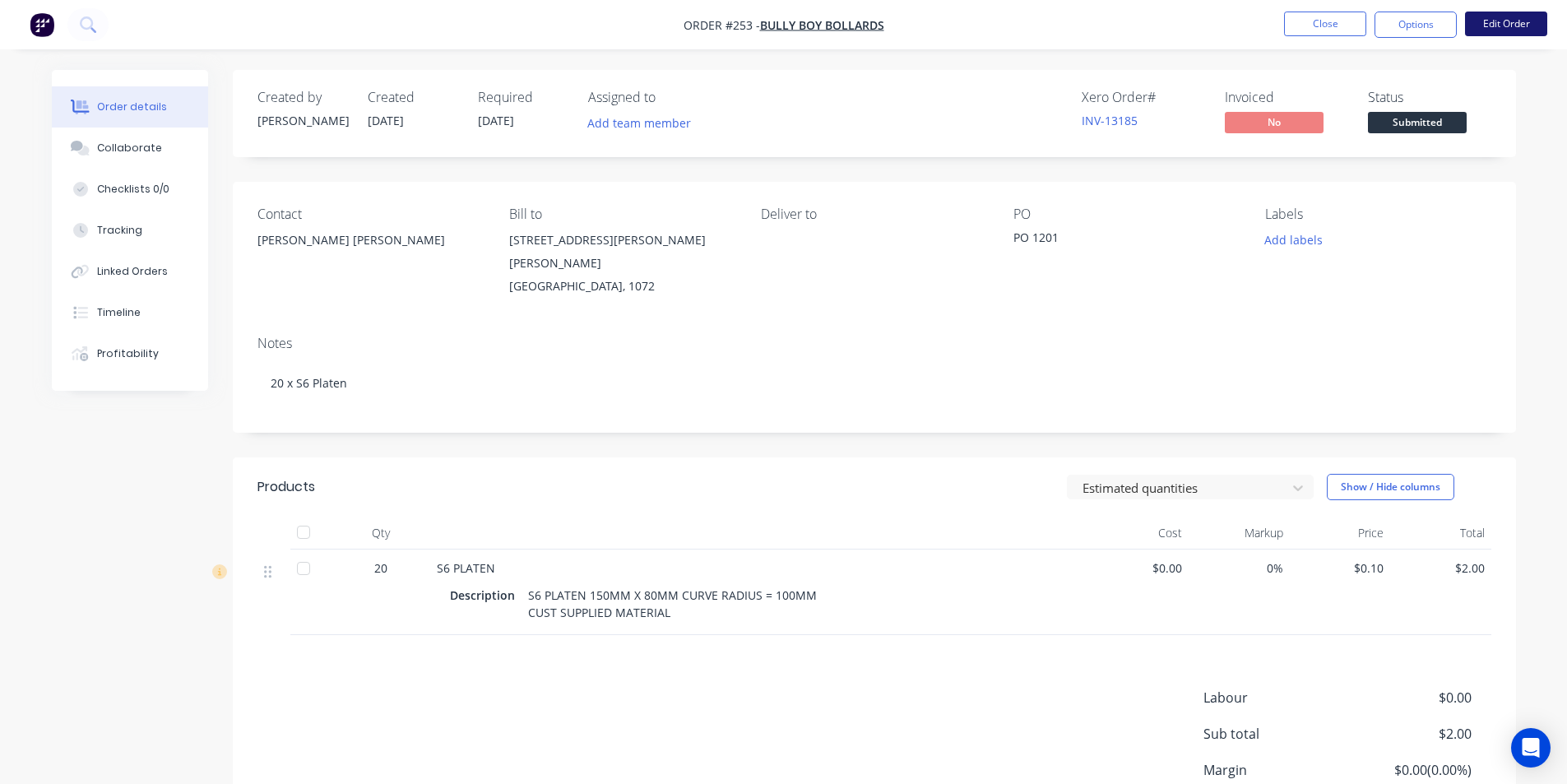
click at [1516, 25] on button "Edit Order" at bounding box center [1507, 24] width 82 height 25
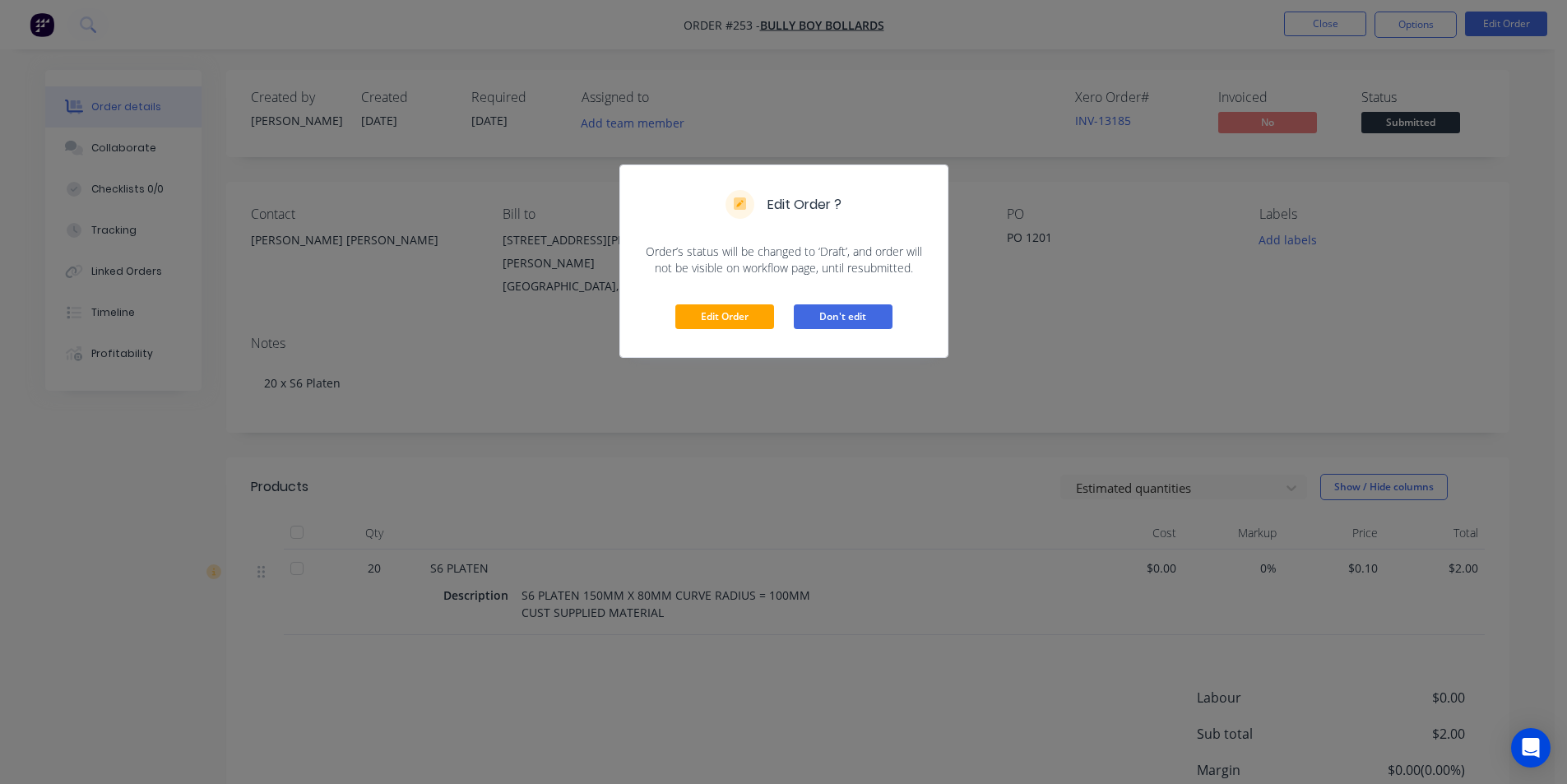
click at [836, 320] on button "Don't edit" at bounding box center [843, 316] width 99 height 25
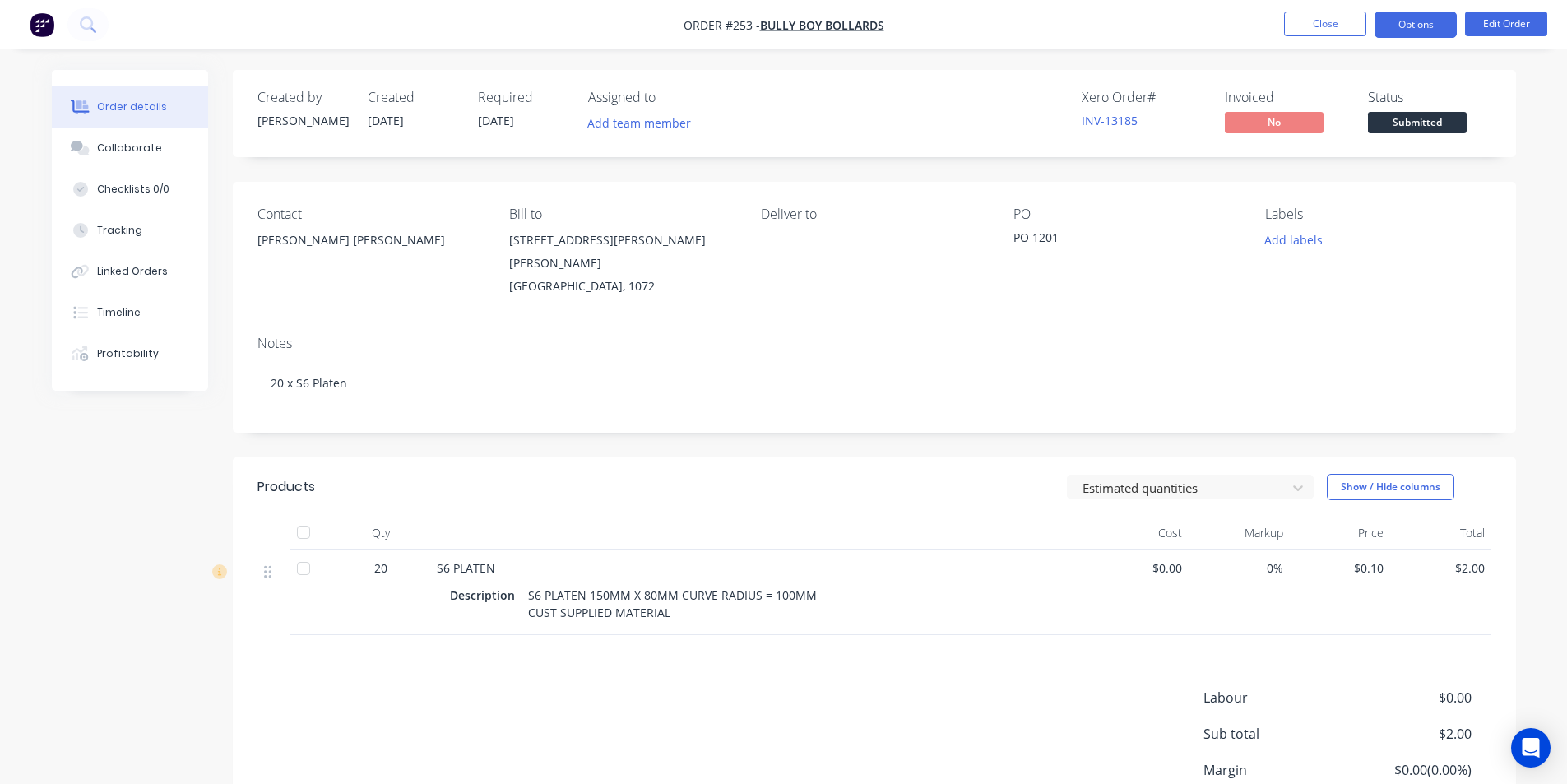
click at [1417, 24] on button "Options" at bounding box center [1416, 25] width 82 height 26
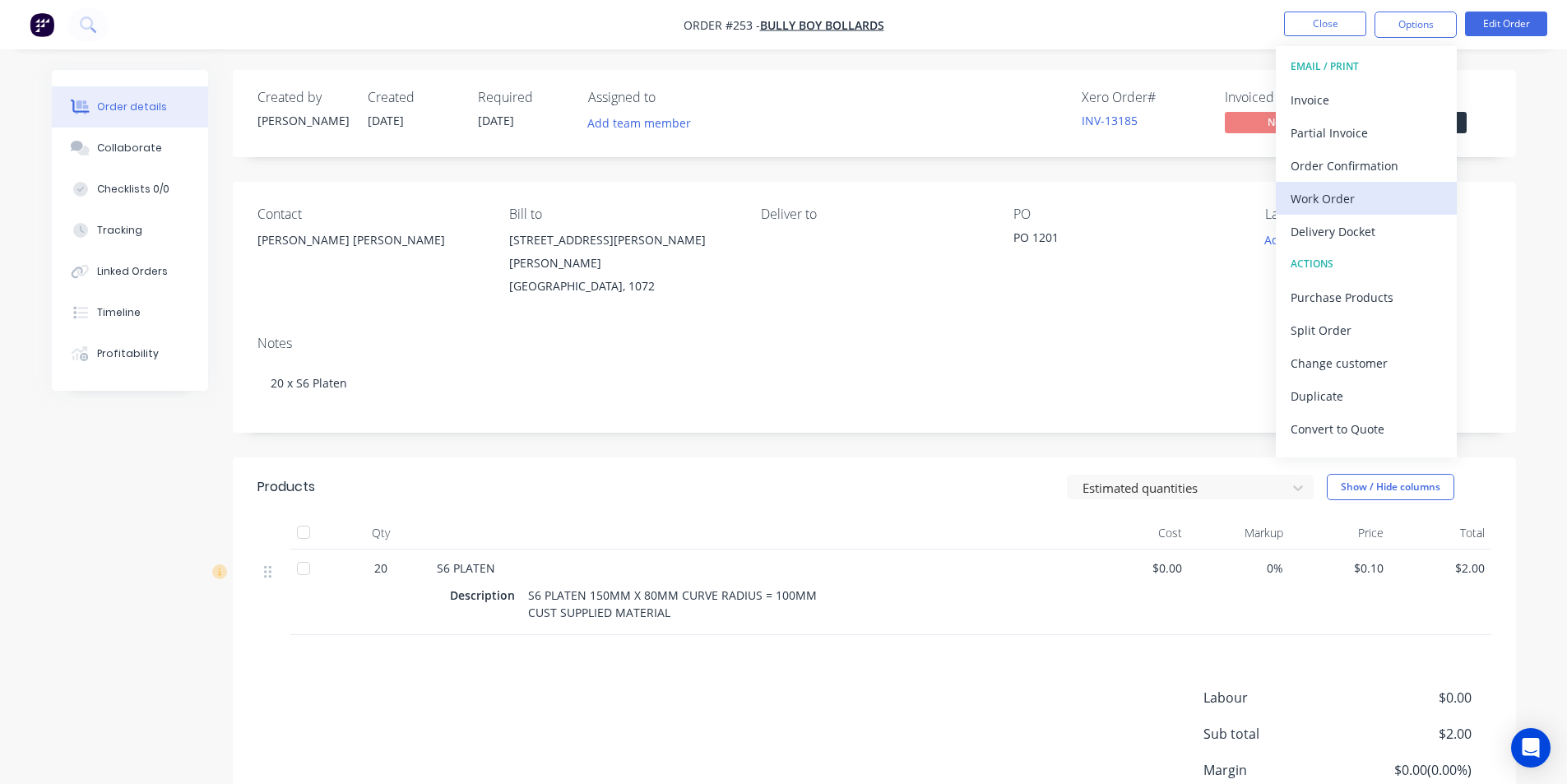
click at [1309, 199] on div "Work Order" at bounding box center [1367, 199] width 152 height 24
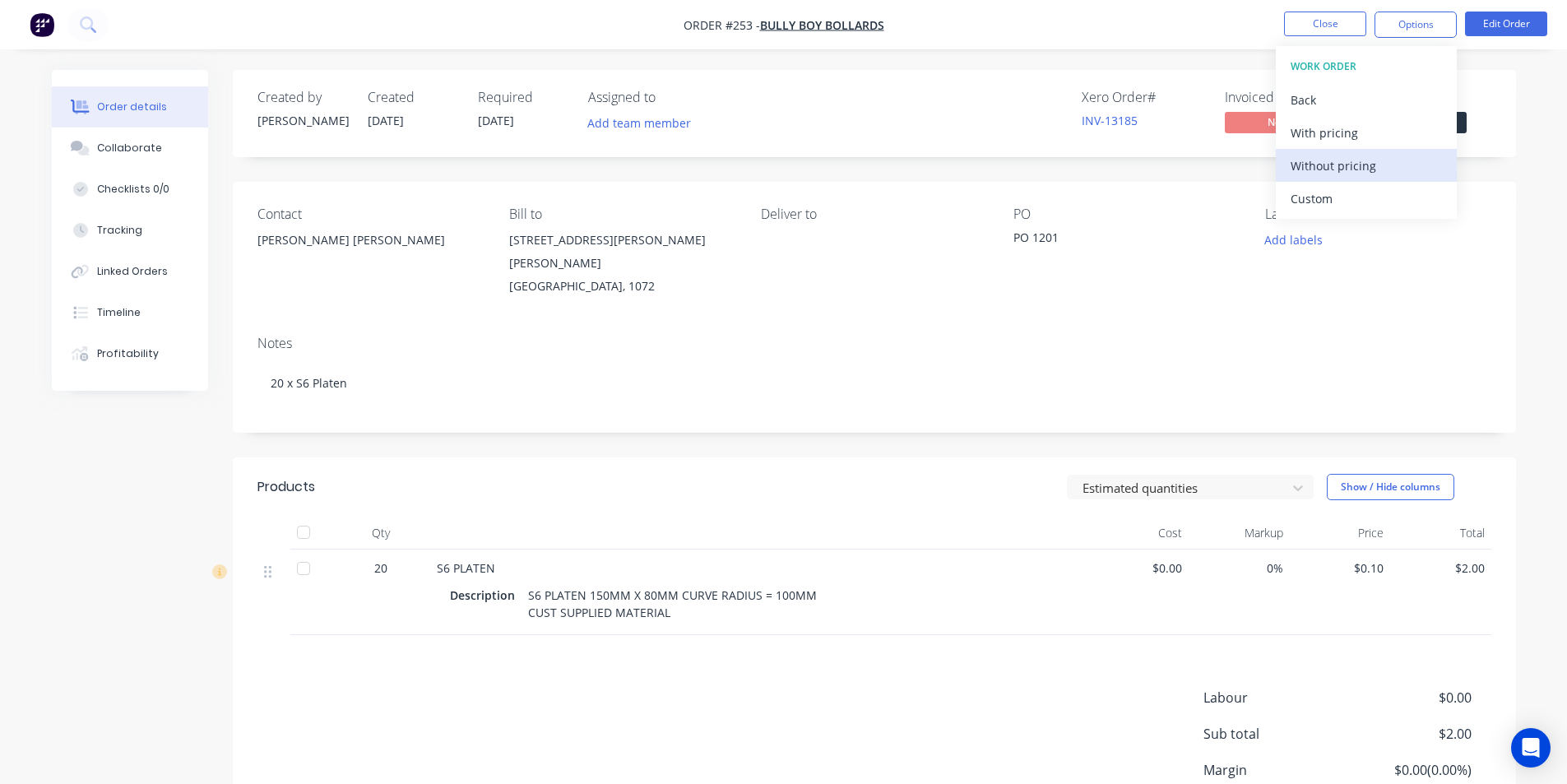
click at [1322, 165] on div "Without pricing" at bounding box center [1367, 165] width 152 height 24
